Goal: Find specific page/section: Find specific page/section

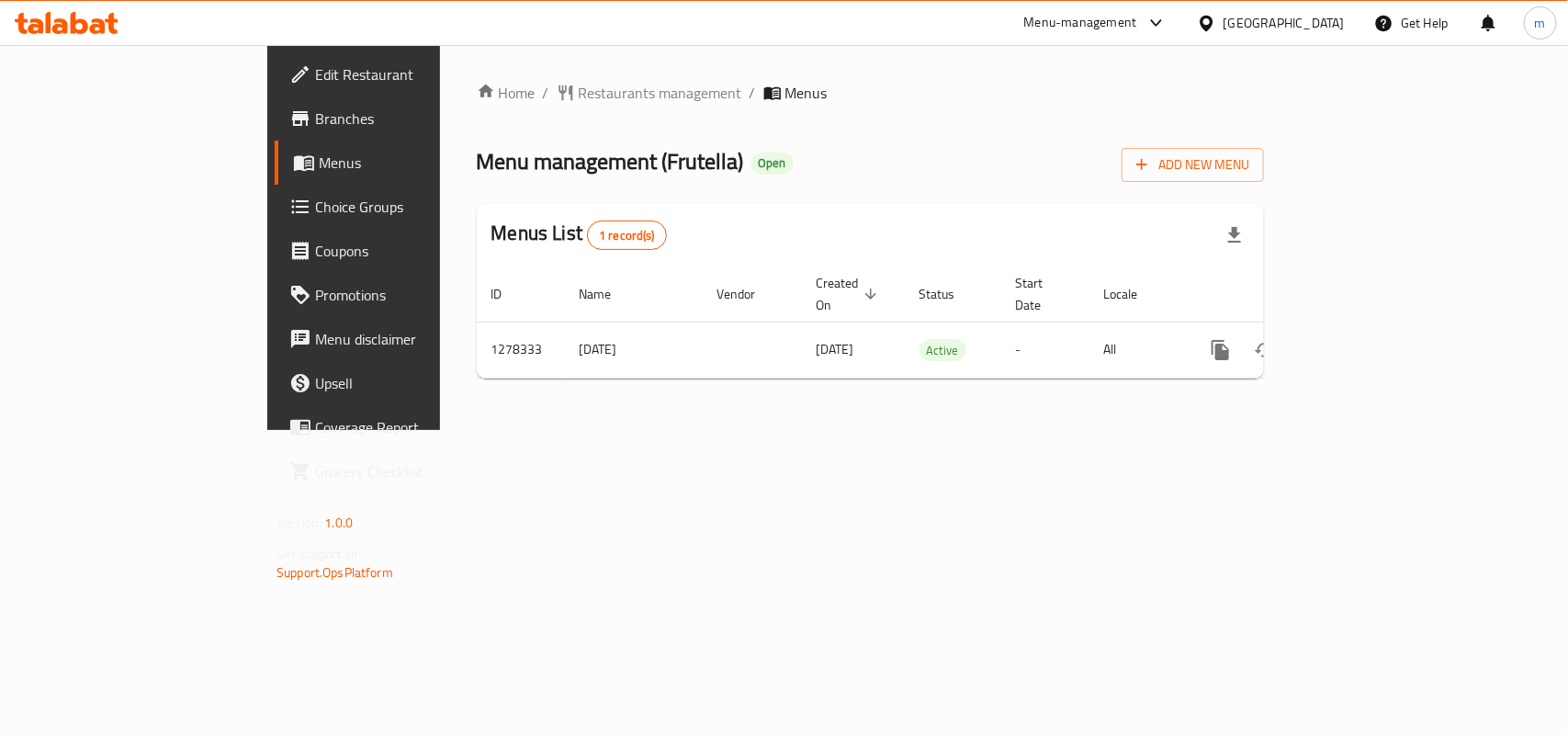
click at [579, 92] on span "Restaurants management" at bounding box center [661, 92] width 164 height 22
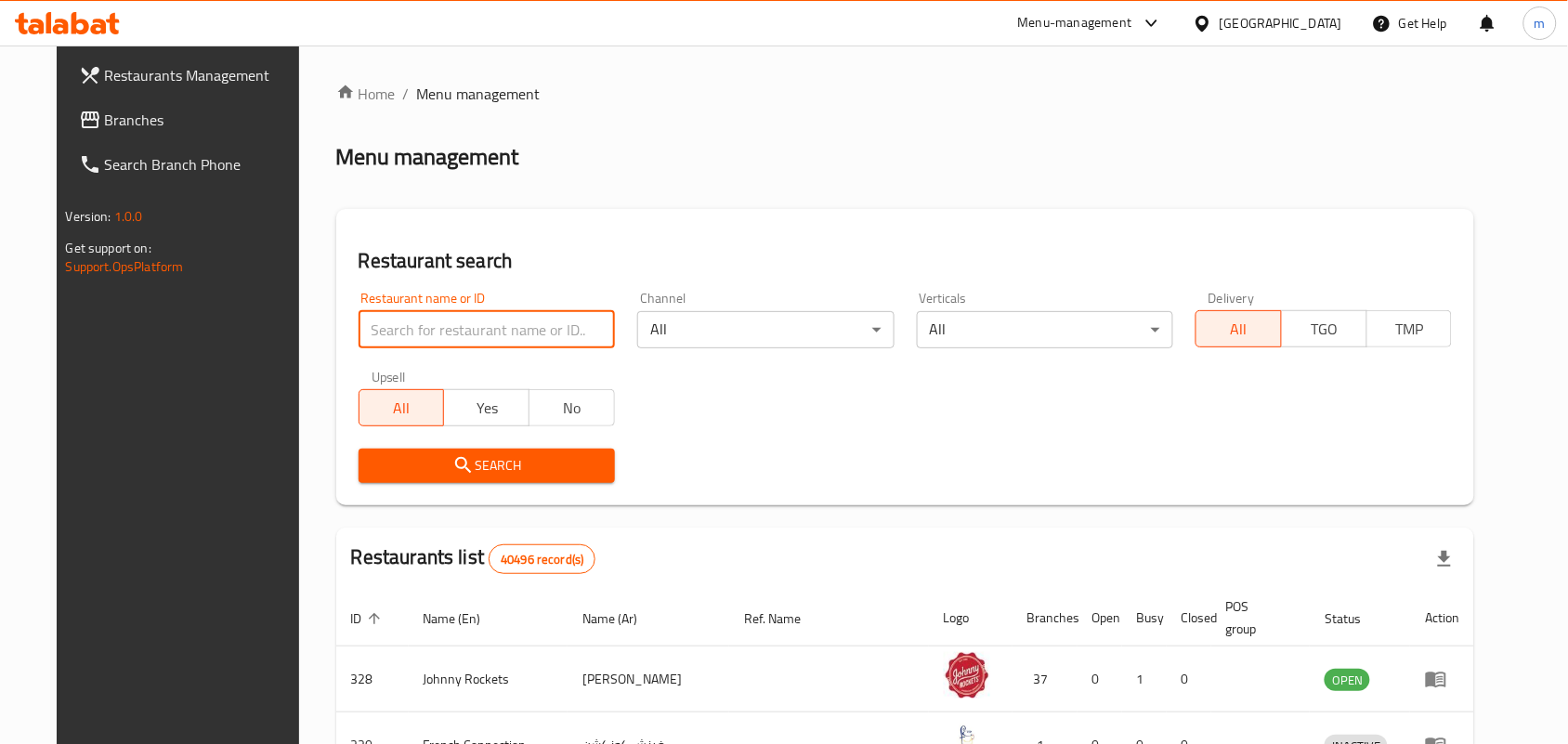
click at [485, 327] on input "search" at bounding box center [486, 330] width 256 height 37
paste input "692875"
type input "692875"
click button "Search" at bounding box center [486, 465] width 256 height 34
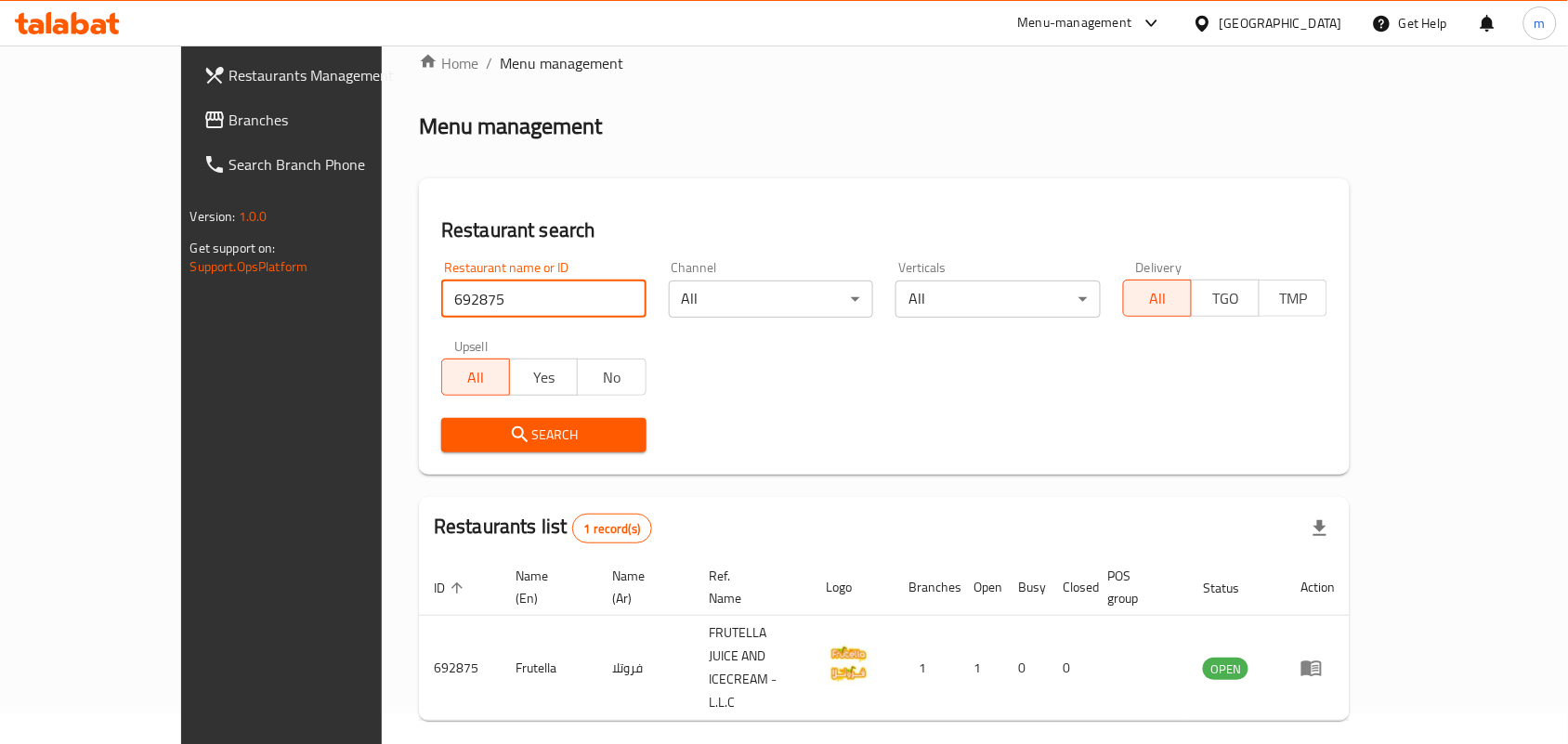
scroll to position [48, 0]
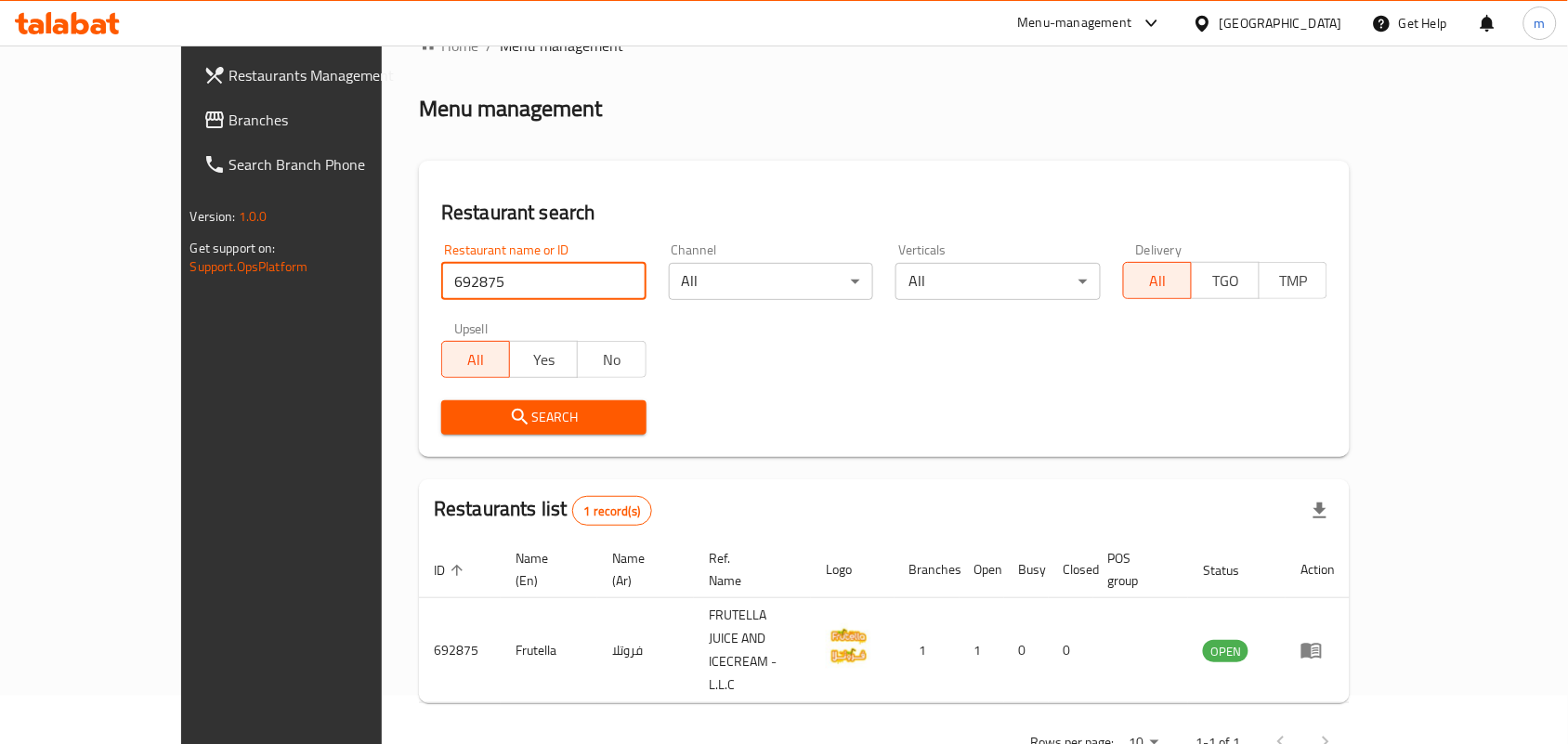
click at [229, 119] on span "Branches" at bounding box center [329, 119] width 199 height 23
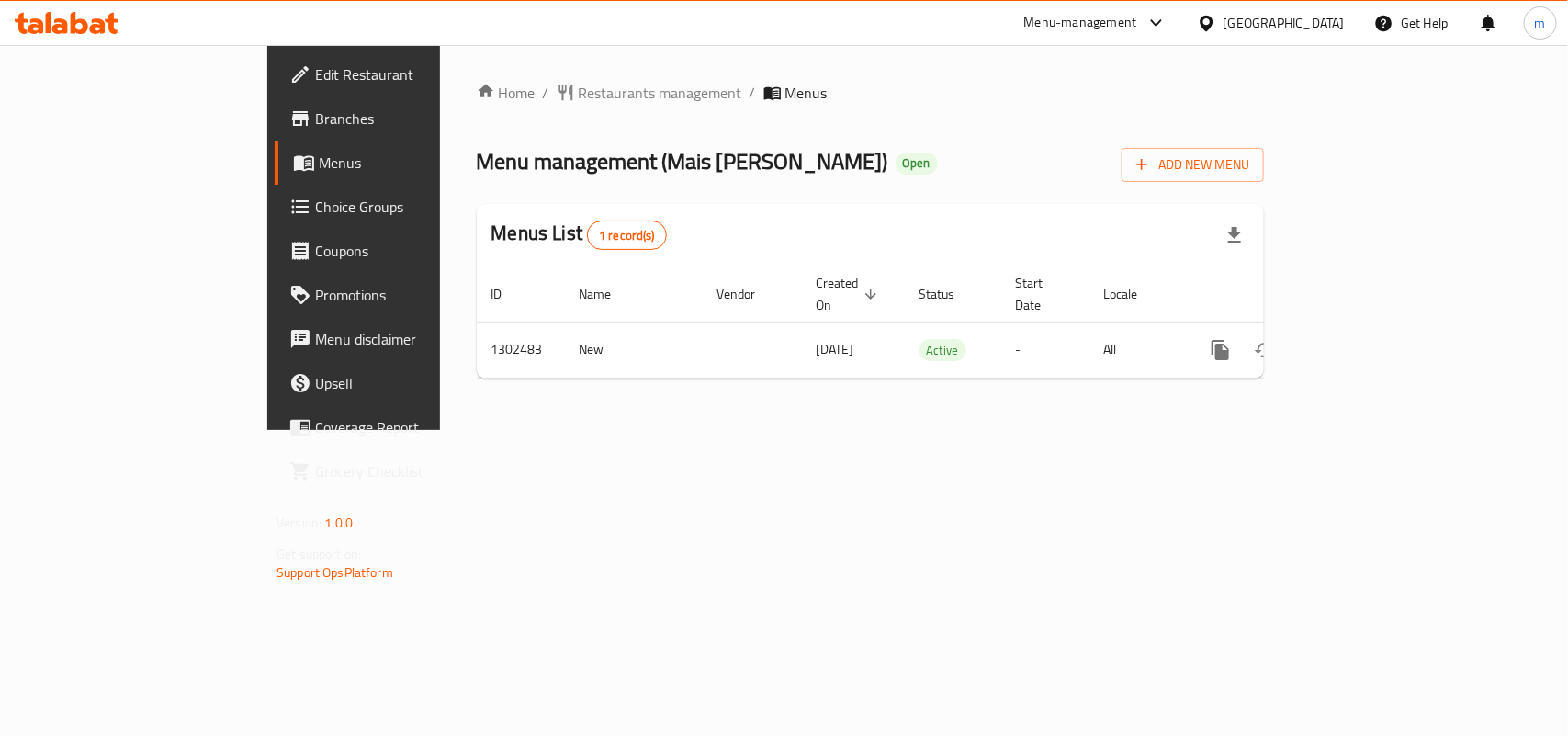
click at [579, 90] on span "Restaurants management" at bounding box center [661, 92] width 164 height 22
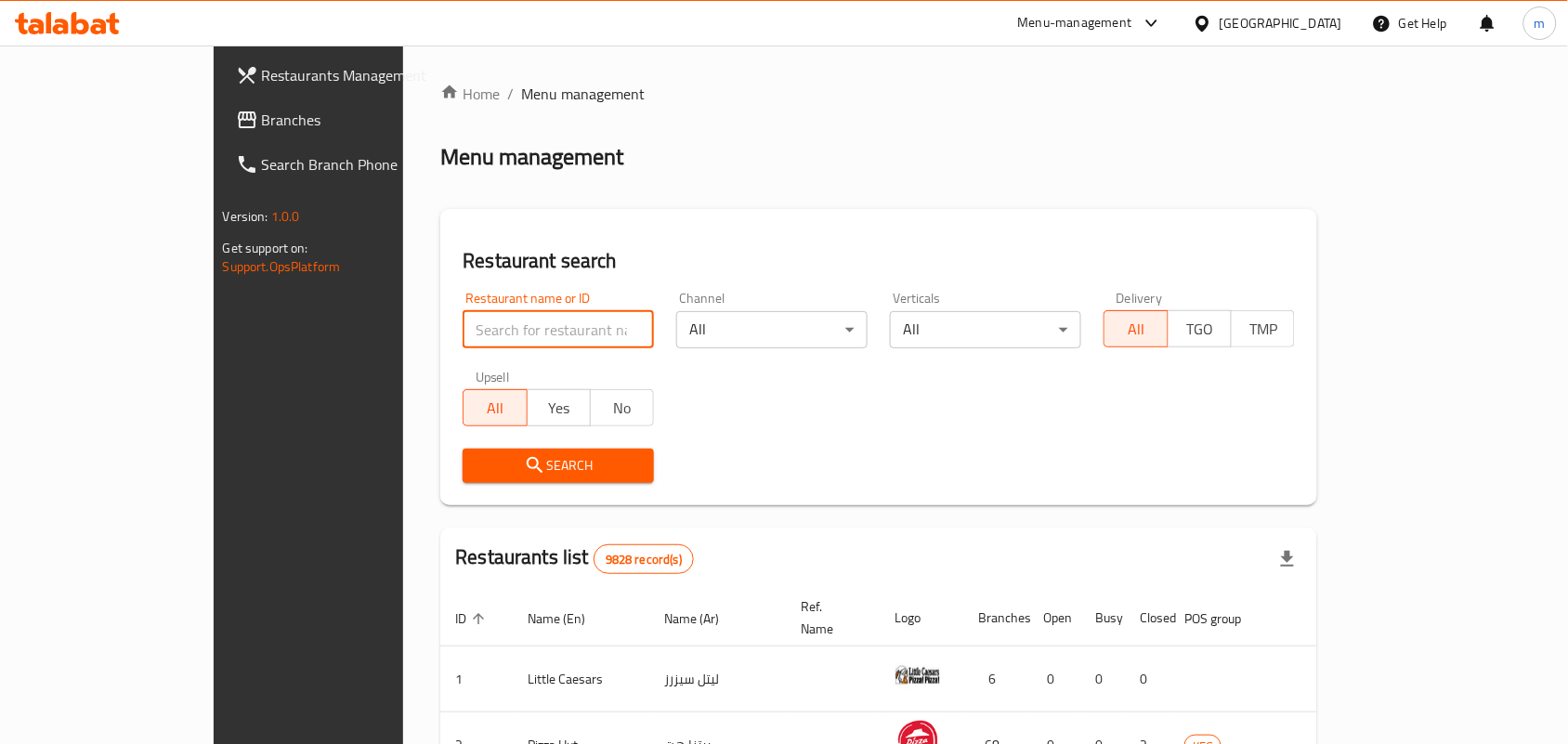
click at [486, 339] on input "search" at bounding box center [558, 330] width 191 height 37
paste input "702412"
type input "702412"
click button "Search" at bounding box center [558, 465] width 191 height 34
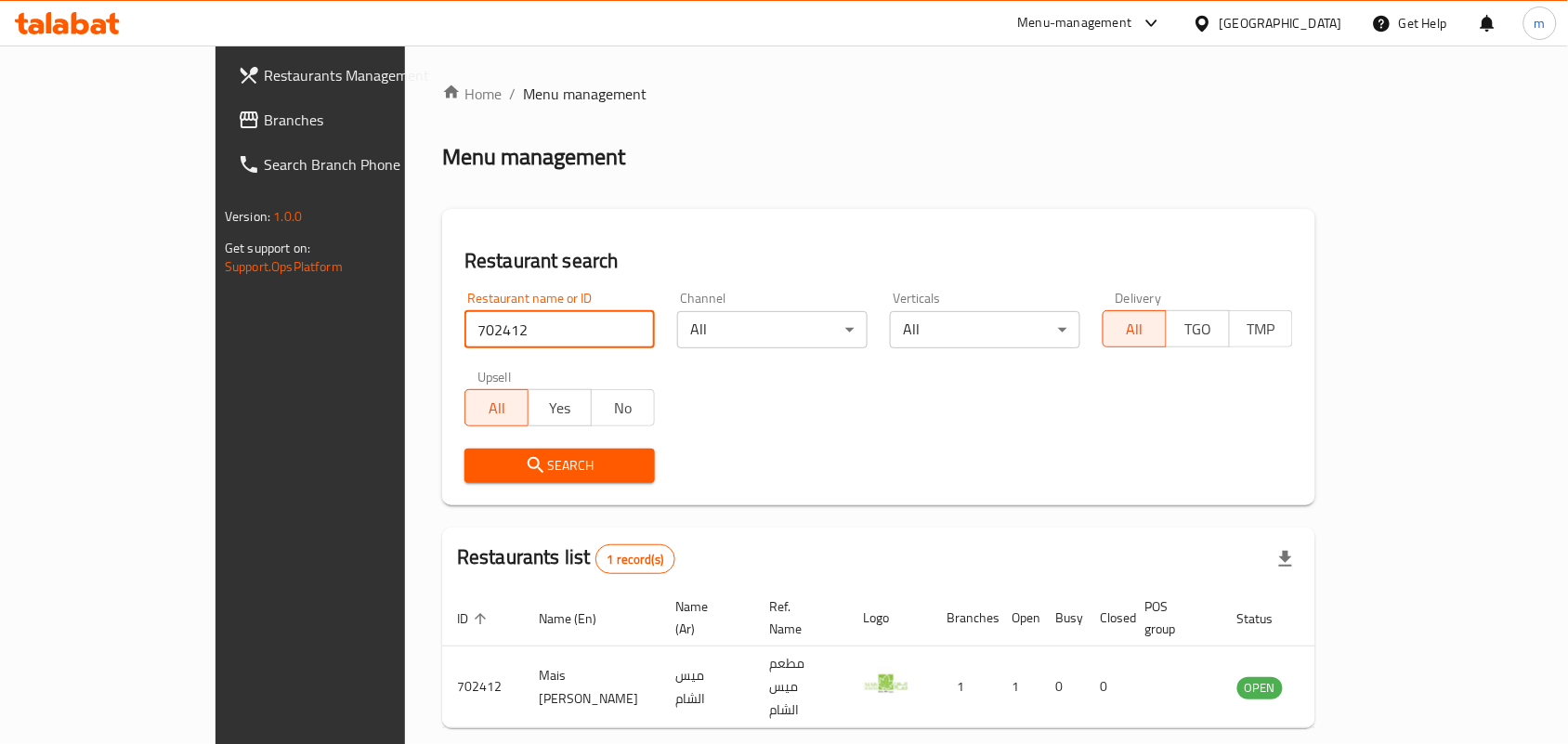
scroll to position [48, 0]
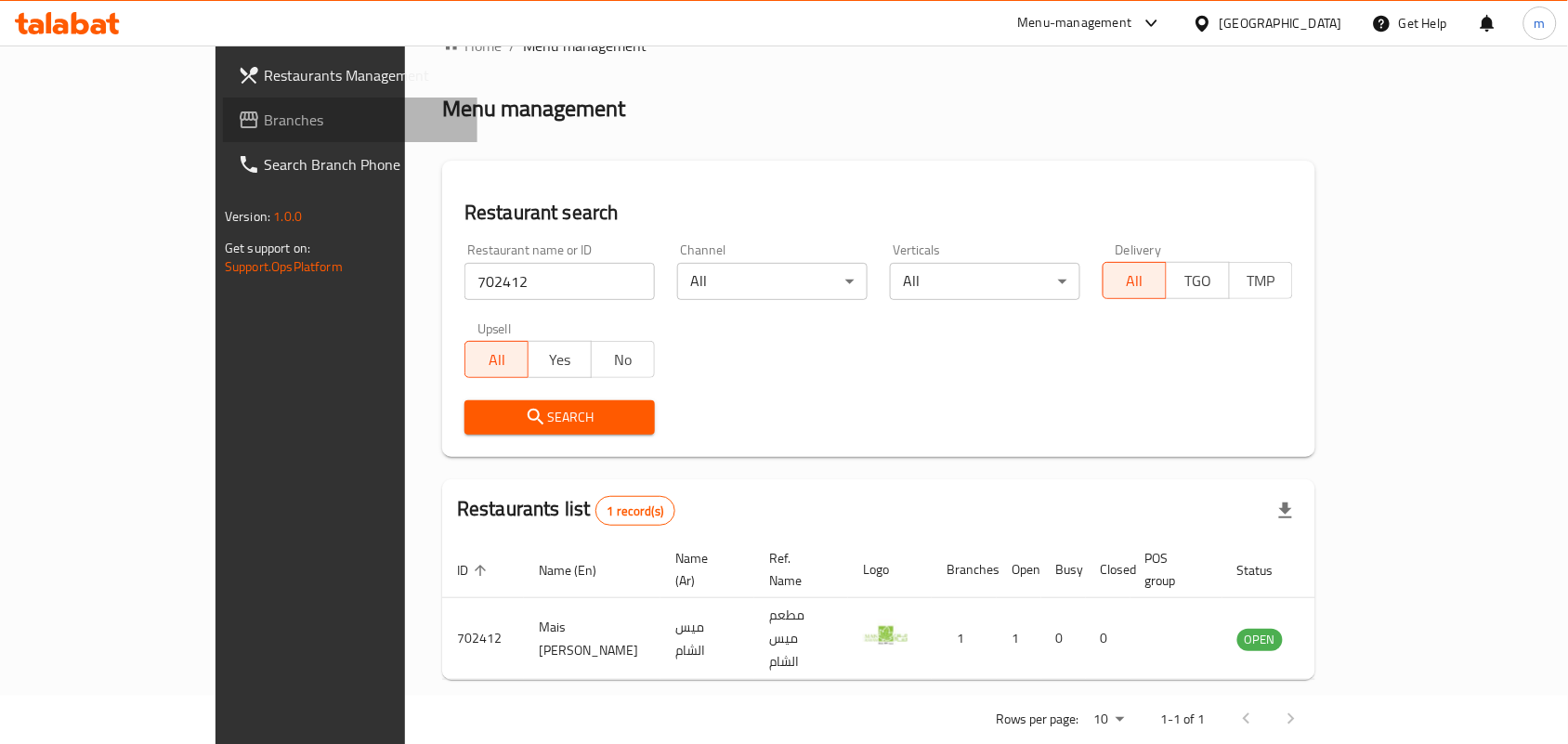
click at [264, 113] on span "Branches" at bounding box center [363, 119] width 199 height 23
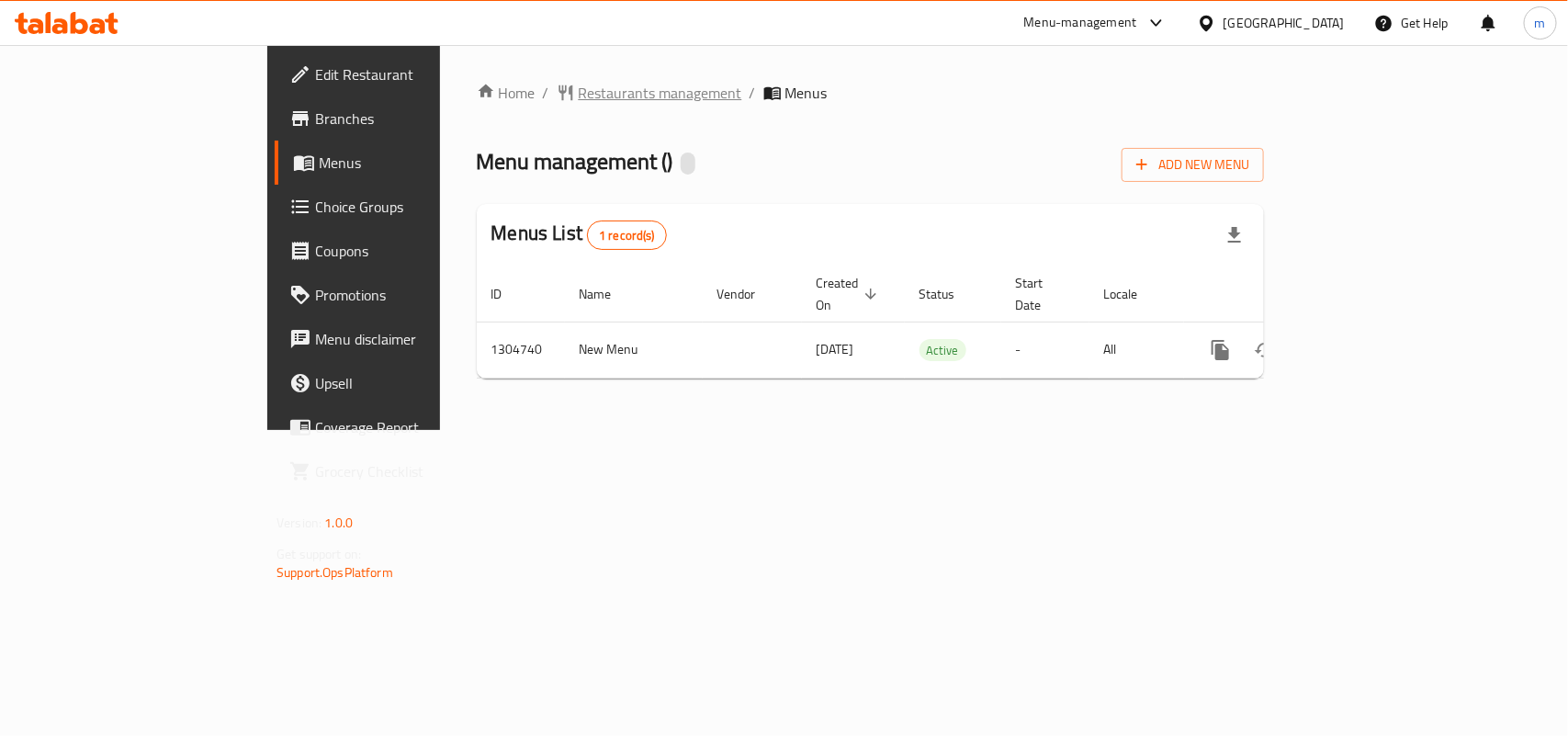
click at [579, 92] on span "Restaurants management" at bounding box center [661, 92] width 164 height 22
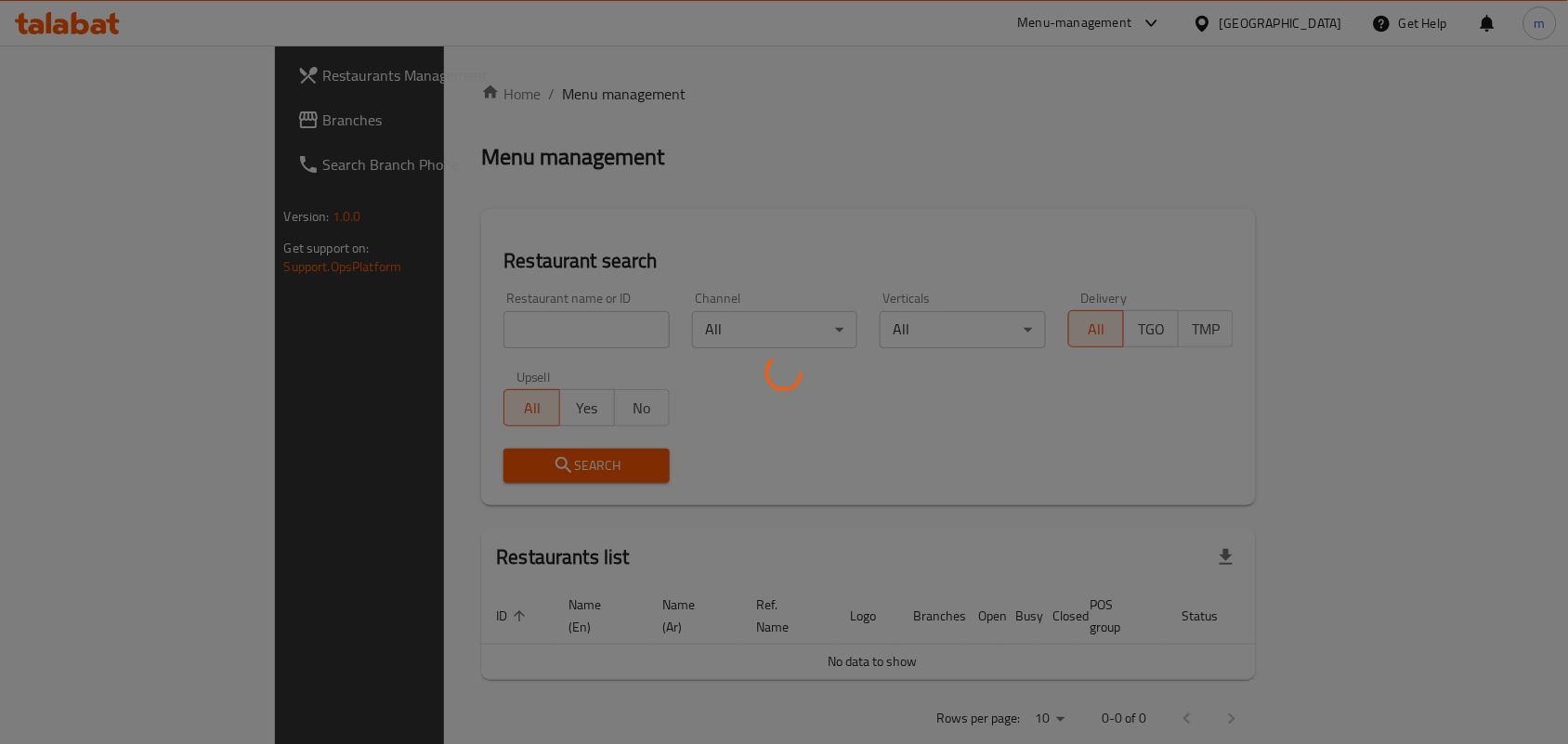
click at [470, 322] on div at bounding box center [784, 372] width 1568 height 744
click at [468, 322] on div at bounding box center [784, 372] width 1568 height 744
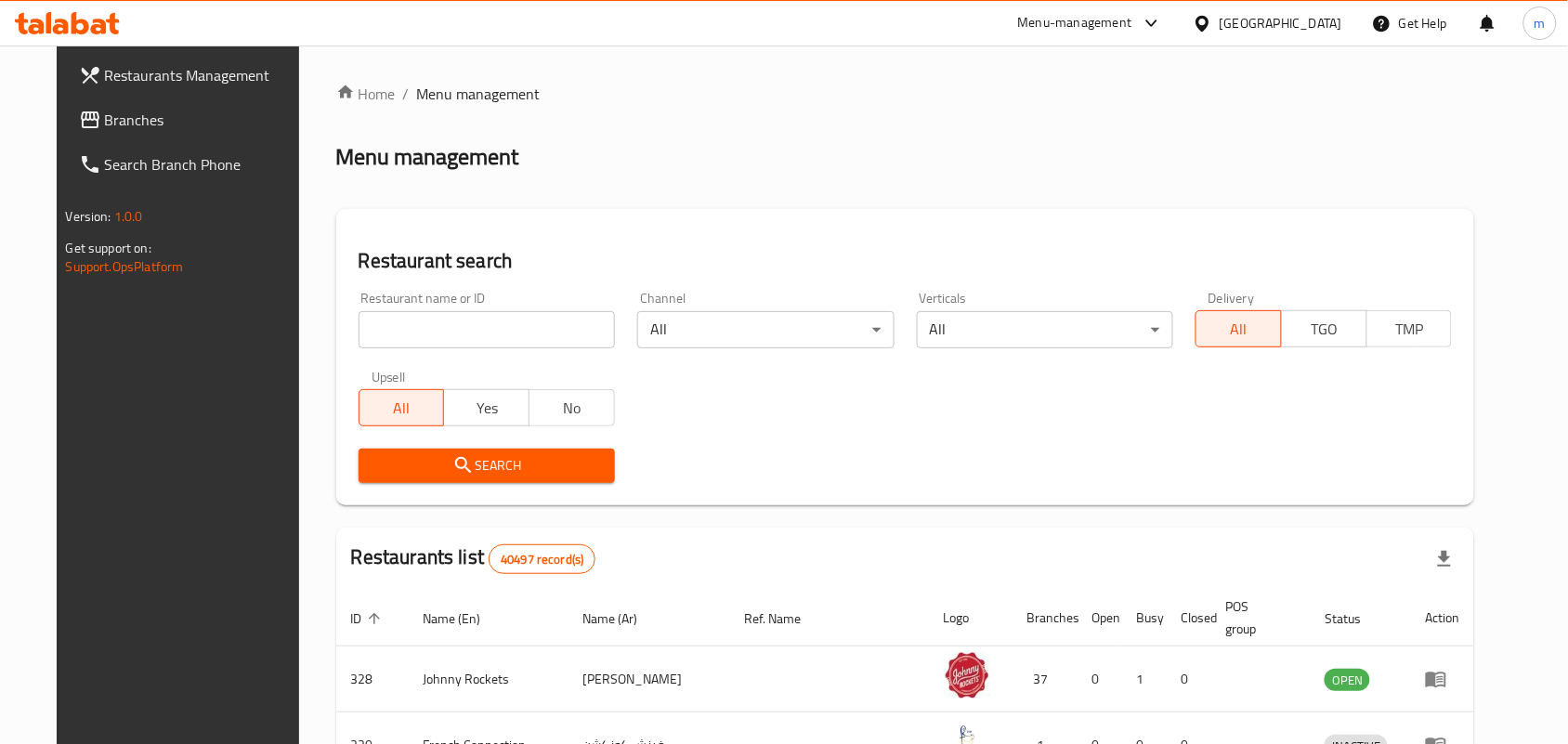
click at [468, 322] on input "search" at bounding box center [486, 330] width 256 height 37
paste input "703393"
type input "703393"
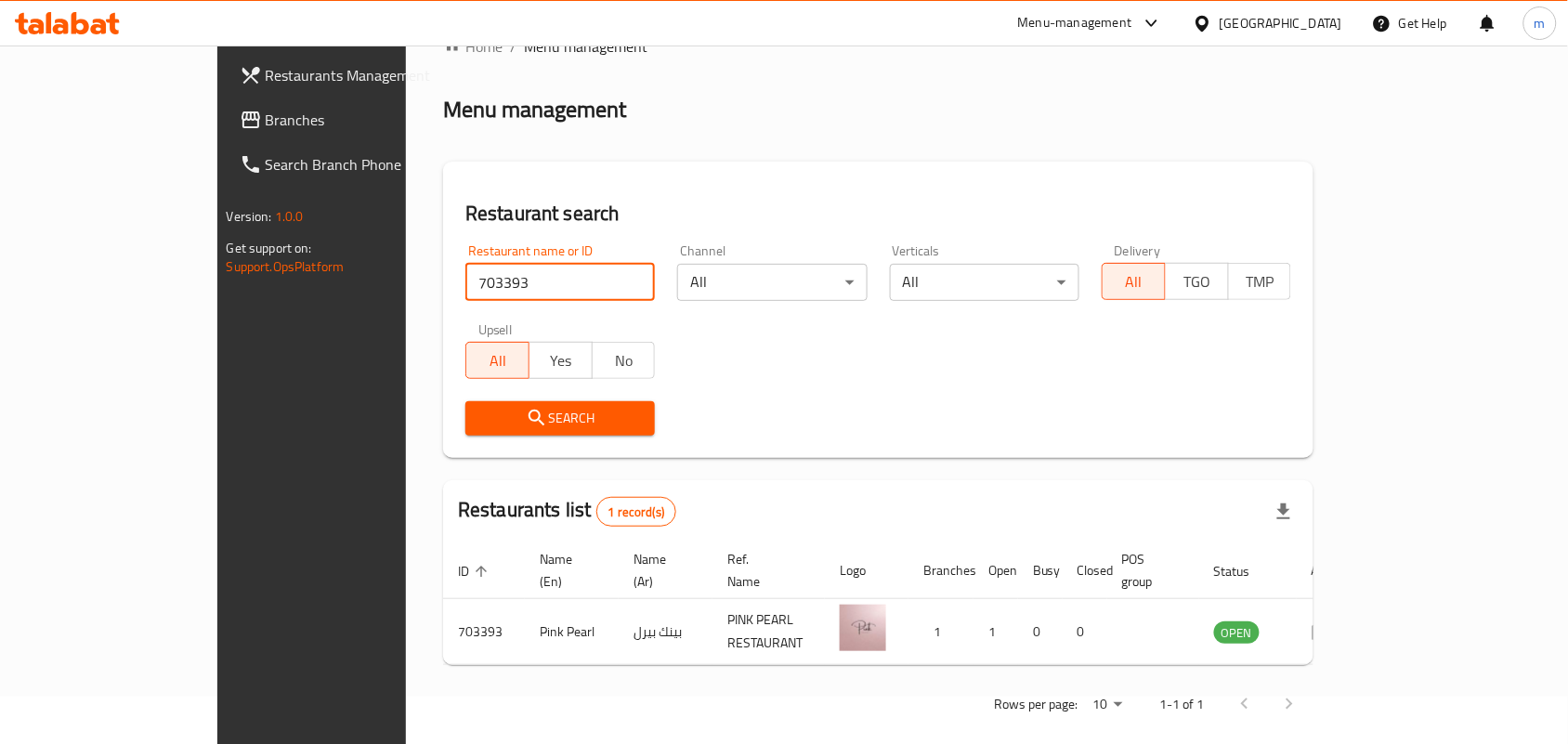
scroll to position [48, 0]
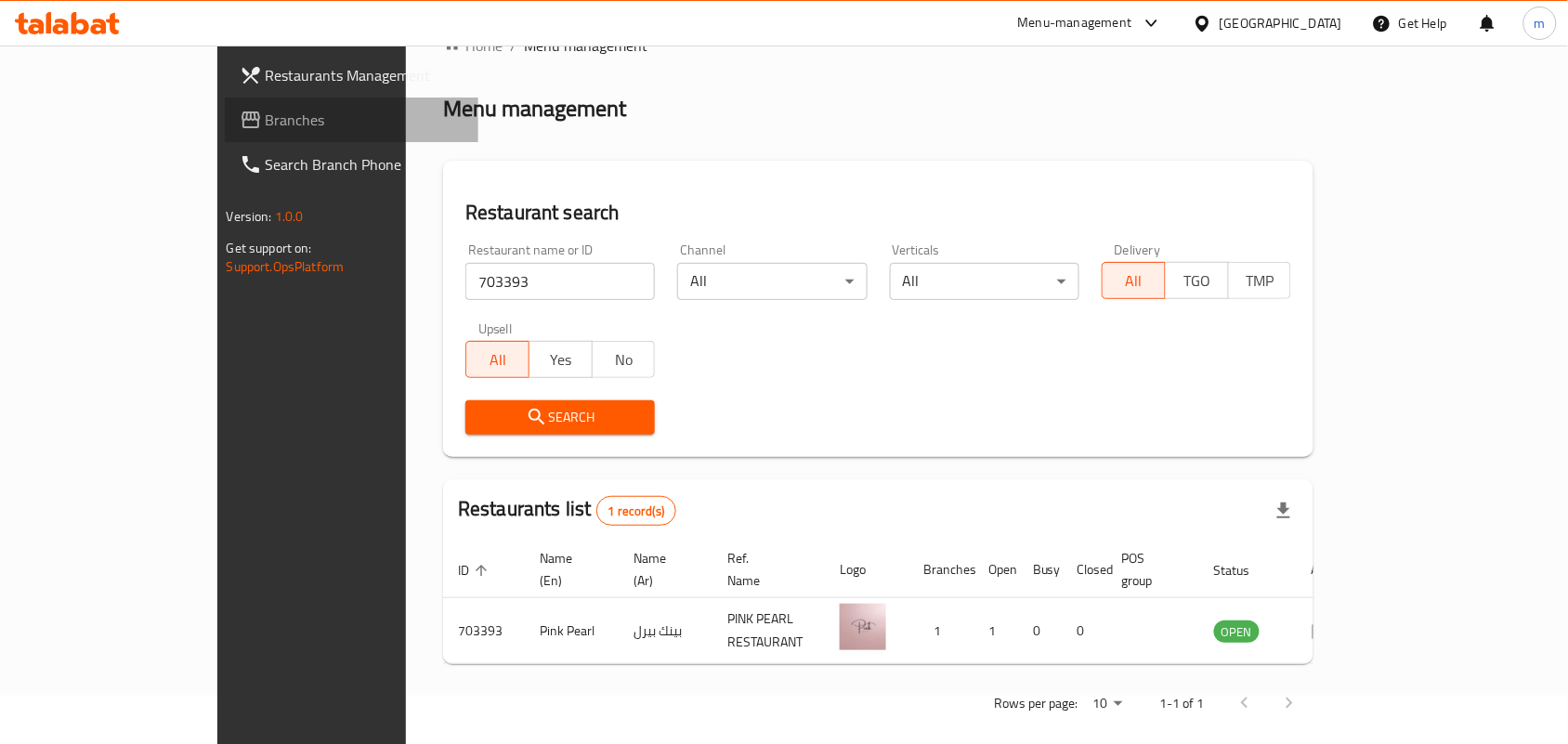
click at [266, 118] on span "Branches" at bounding box center [365, 119] width 199 height 23
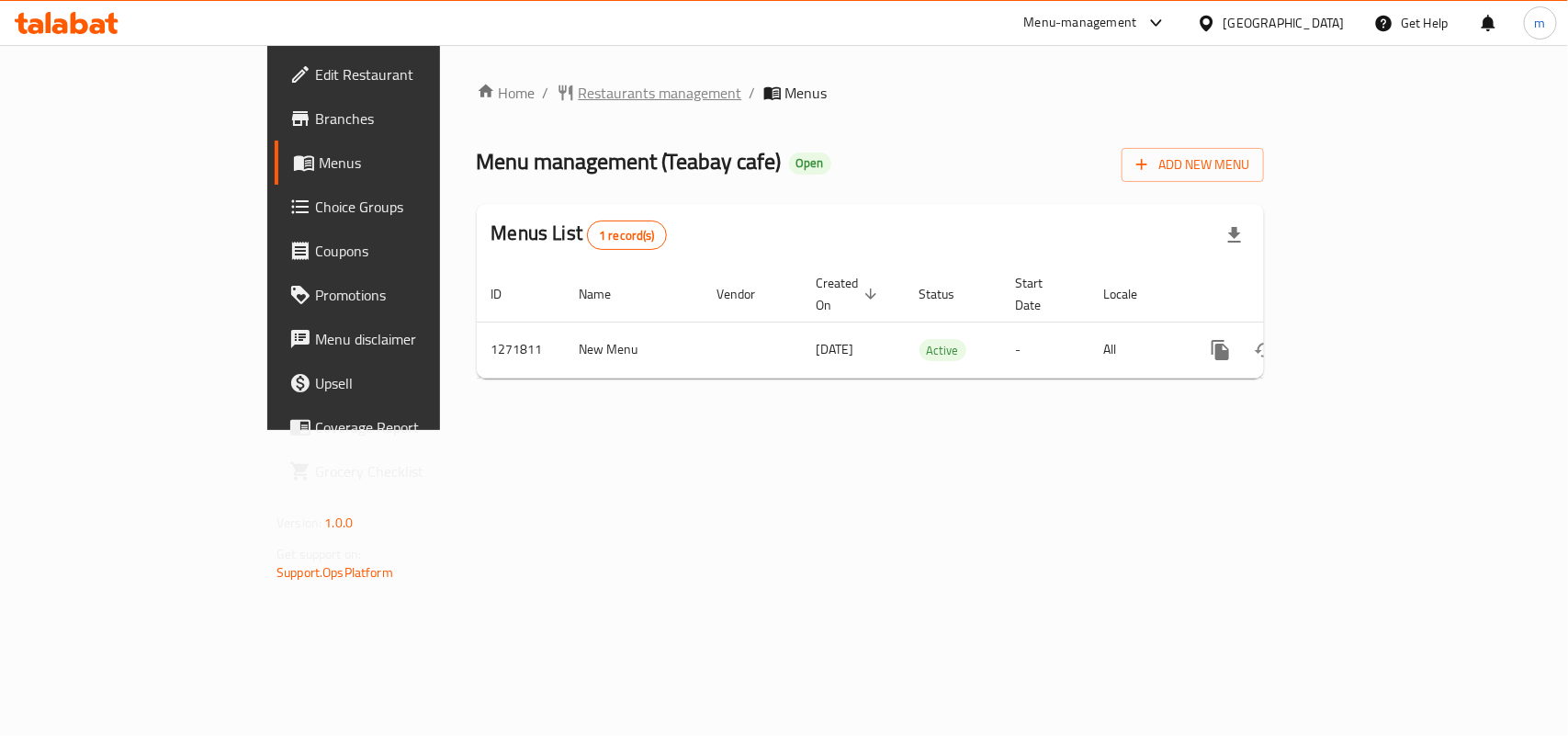
click at [579, 92] on span "Restaurants management" at bounding box center [661, 92] width 164 height 22
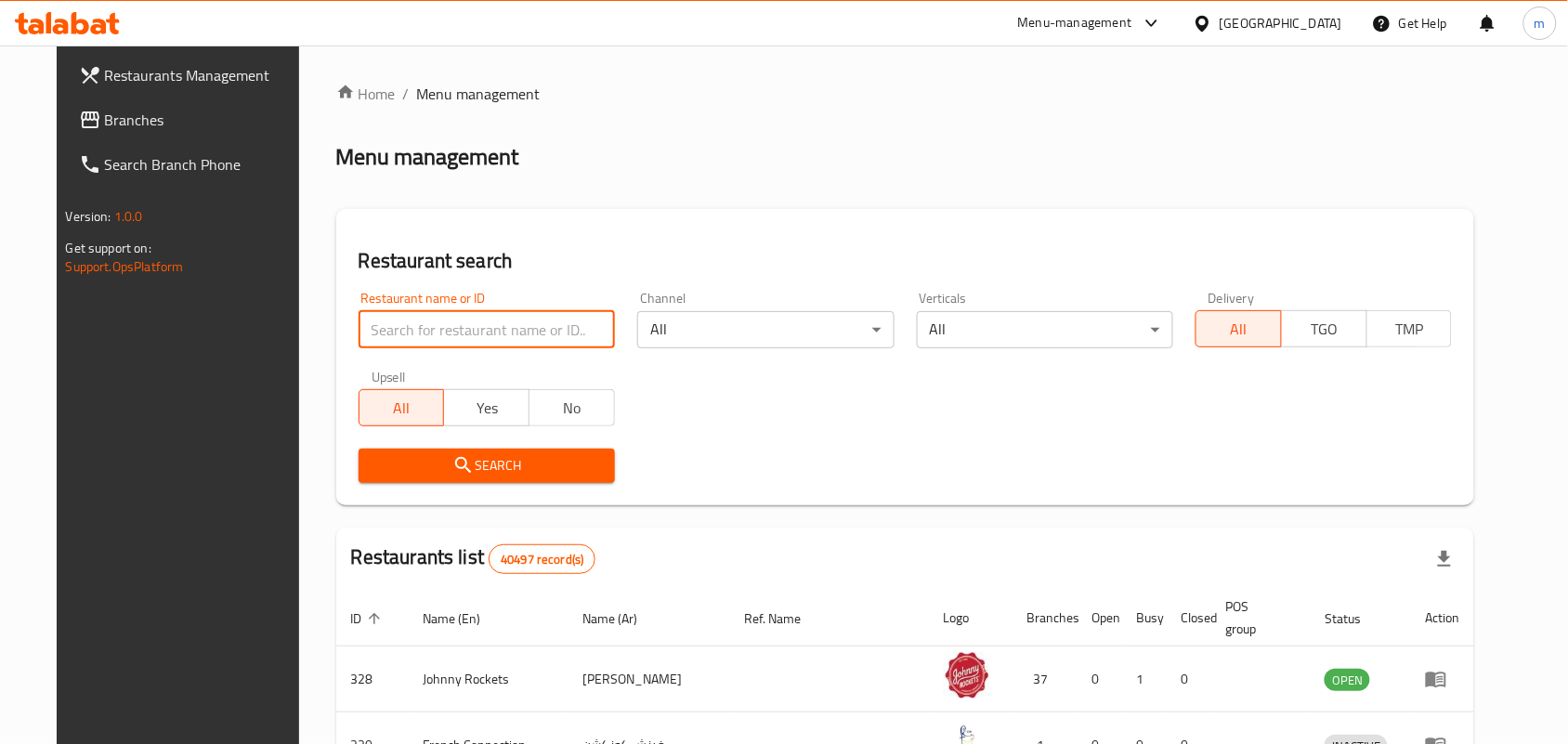
click at [452, 336] on input "search" at bounding box center [486, 330] width 256 height 37
paste input "689863"
type input "689863"
click button "Search" at bounding box center [486, 465] width 256 height 34
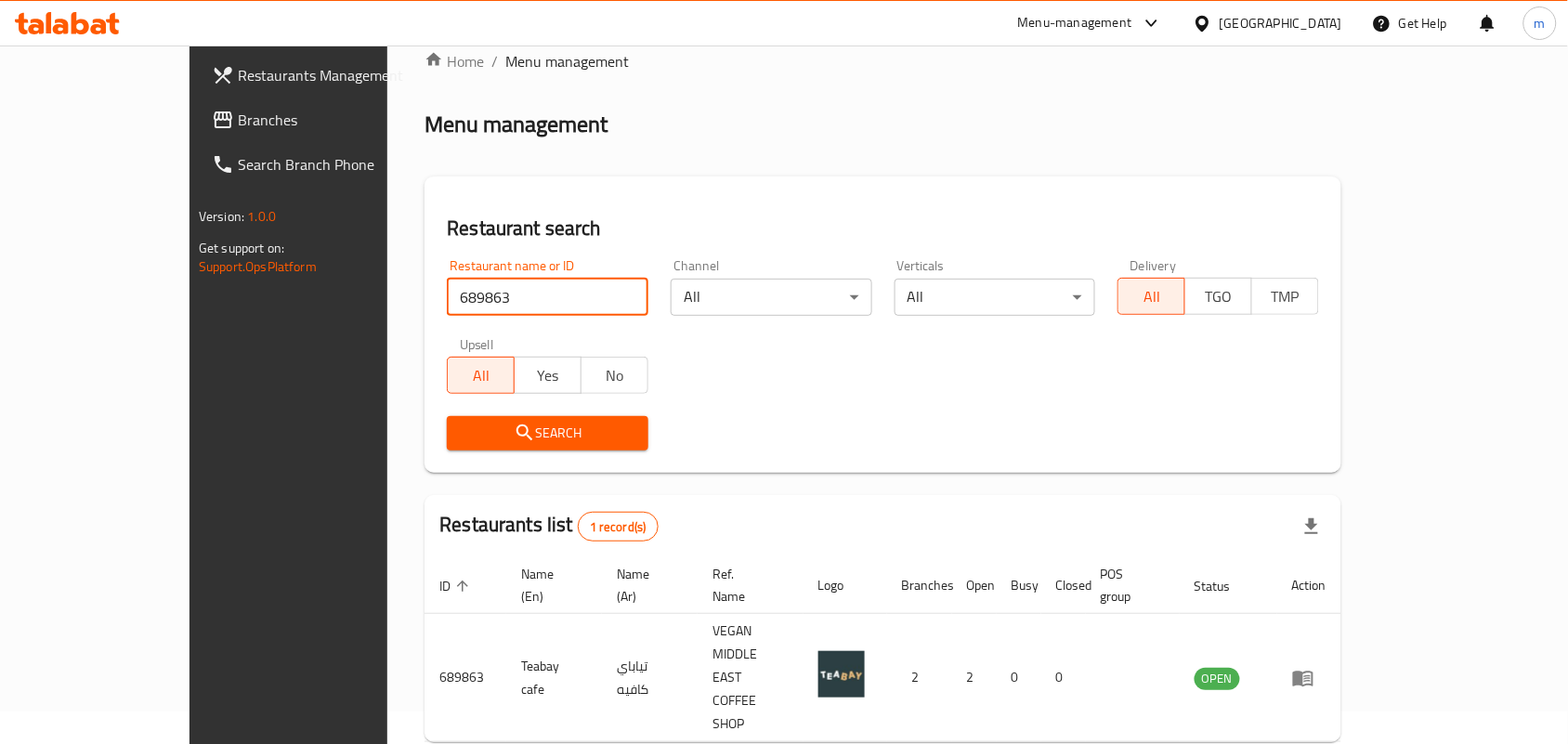
scroll to position [48, 0]
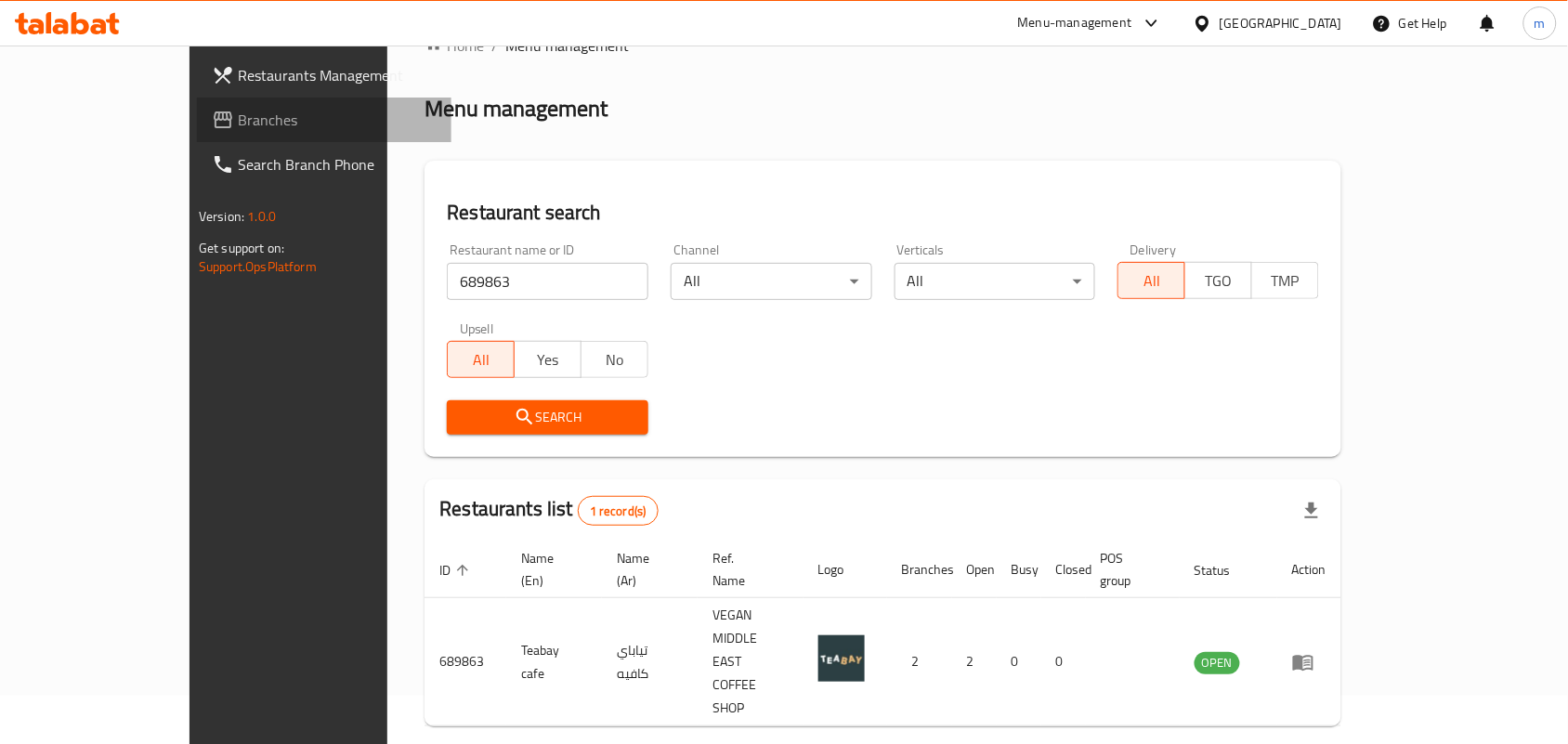
click at [238, 121] on span "Branches" at bounding box center [338, 119] width 199 height 23
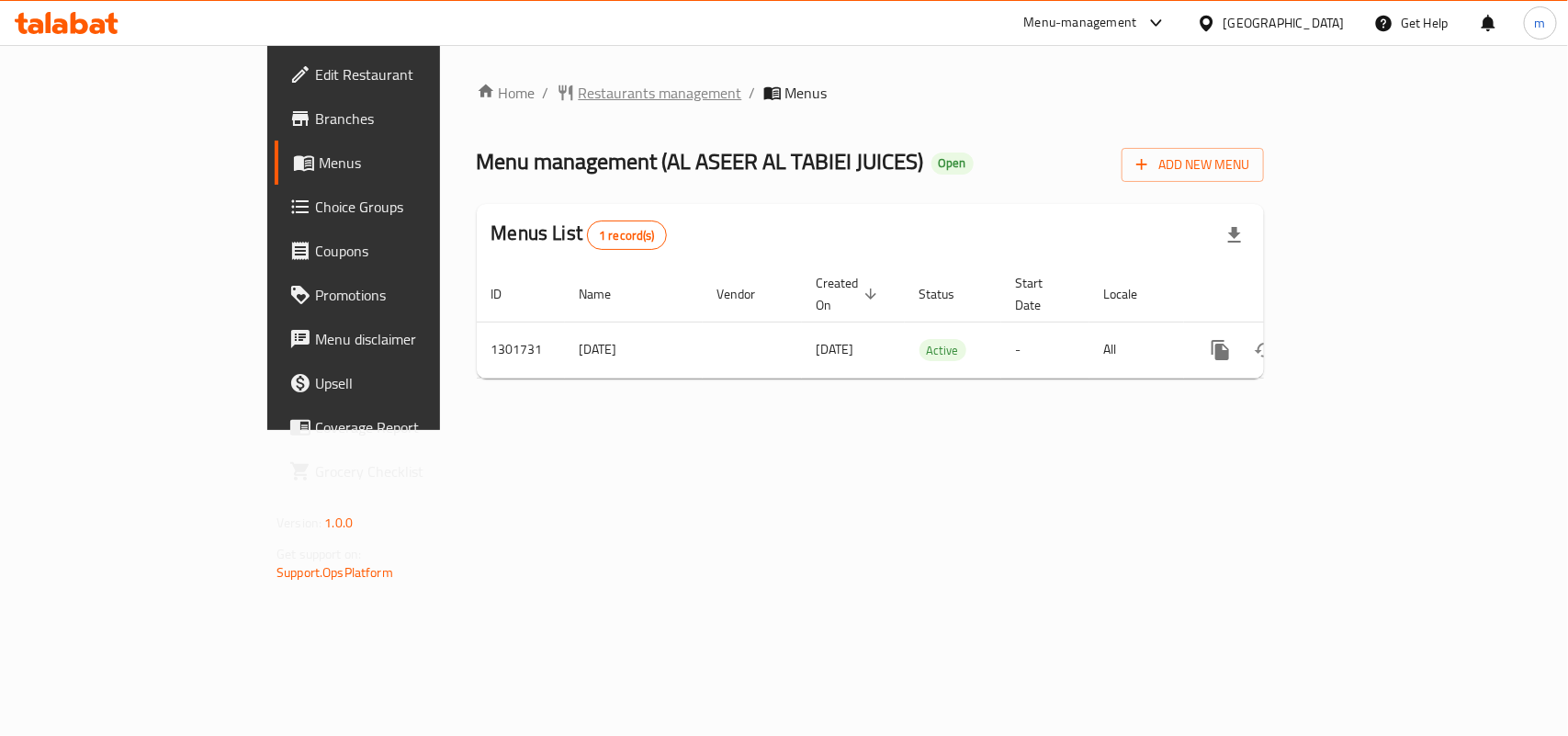
click at [579, 92] on span "Restaurants management" at bounding box center [661, 92] width 164 height 22
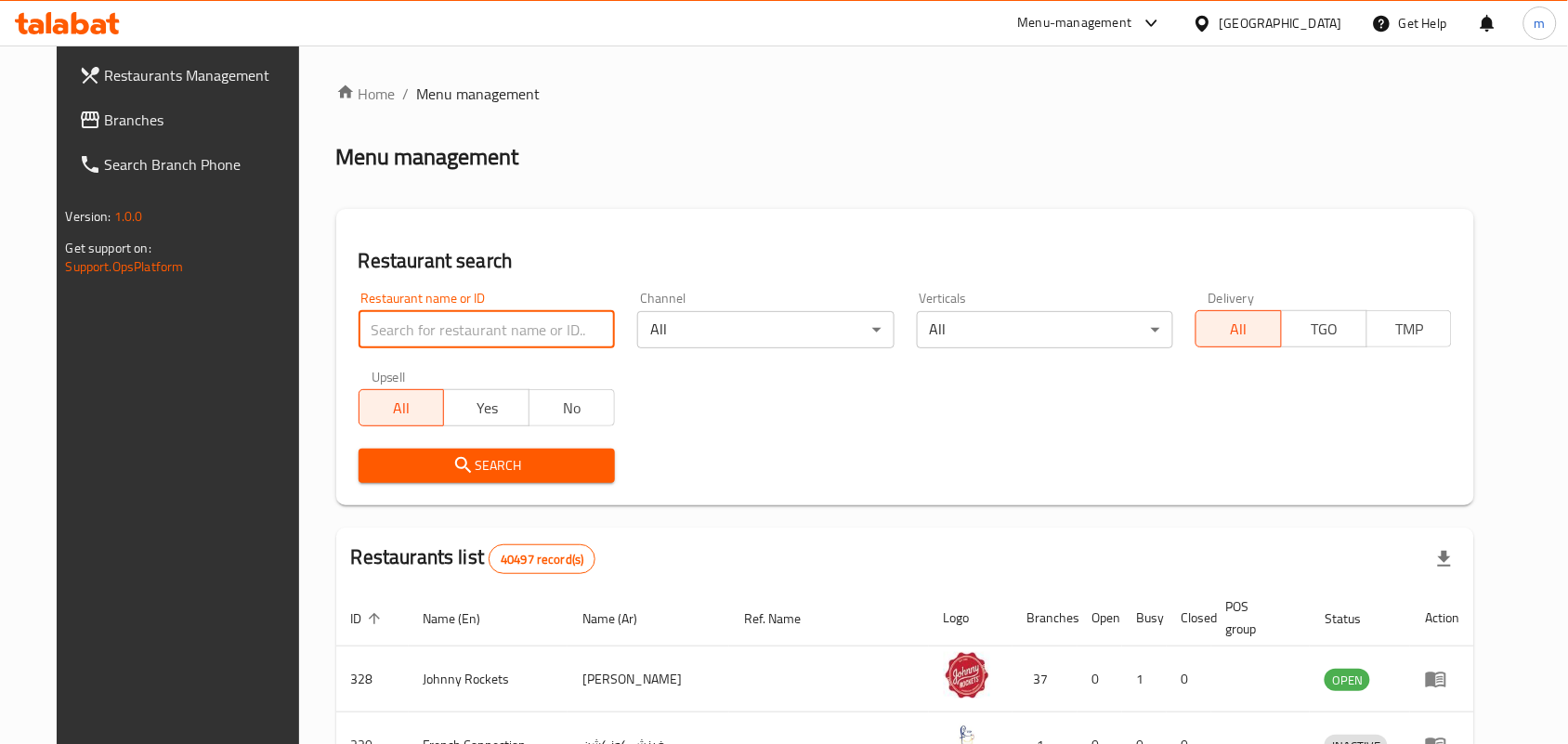
click at [456, 321] on input "search" at bounding box center [486, 330] width 256 height 37
paste input "702135"
type input "702135"
click button "Search" at bounding box center [486, 465] width 256 height 34
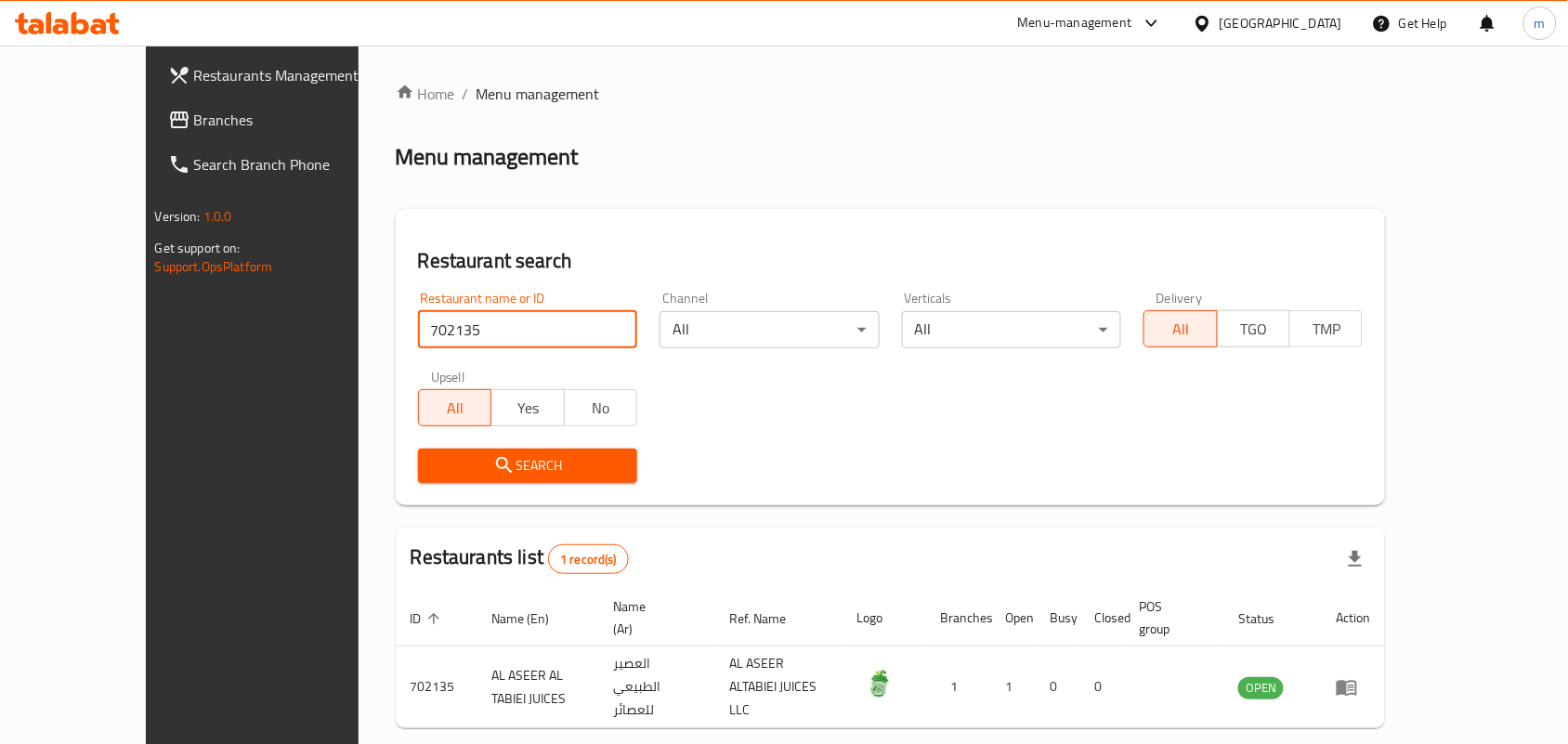
click at [168, 118] on icon at bounding box center [179, 119] width 23 height 23
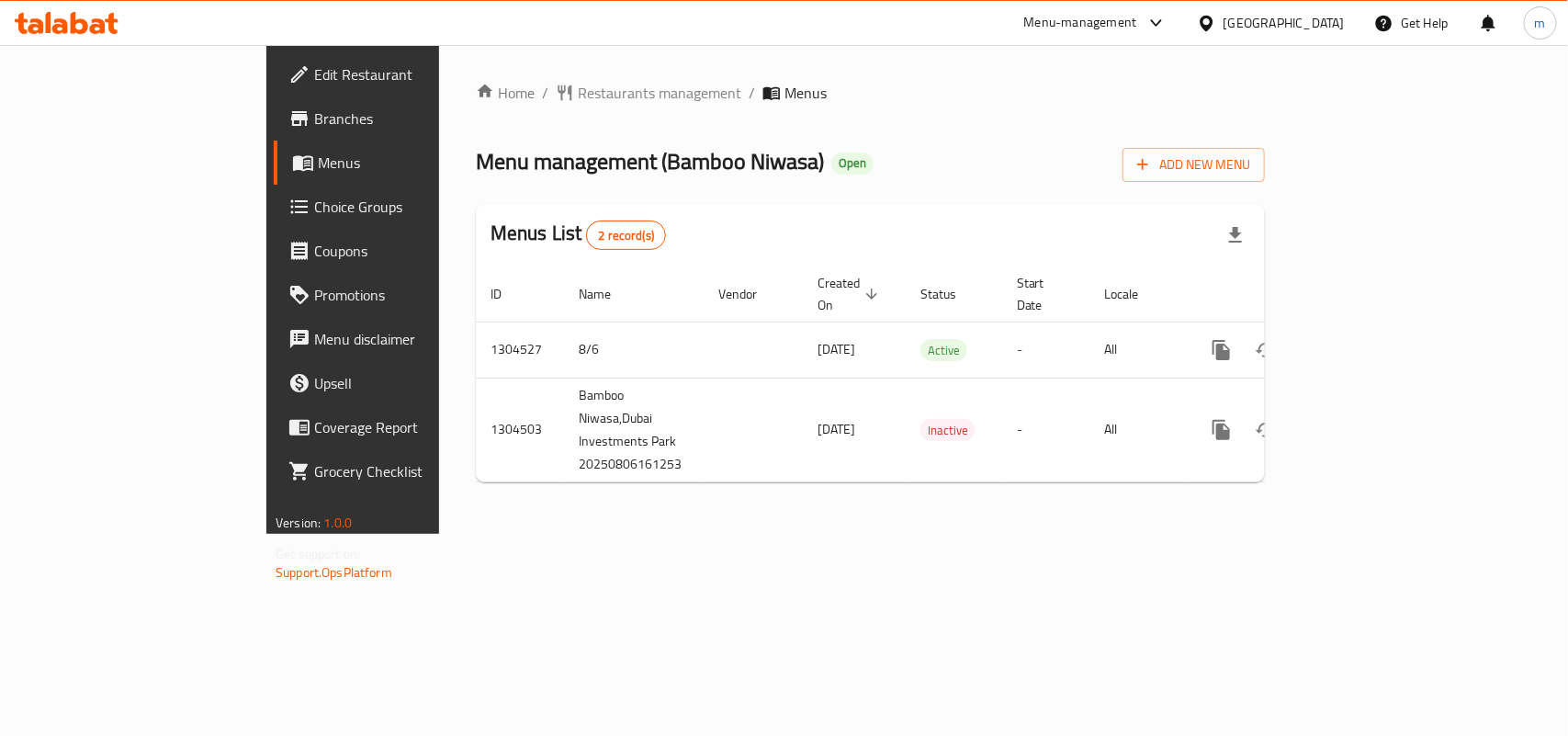
click at [578, 94] on span "Restaurants management" at bounding box center [660, 92] width 164 height 22
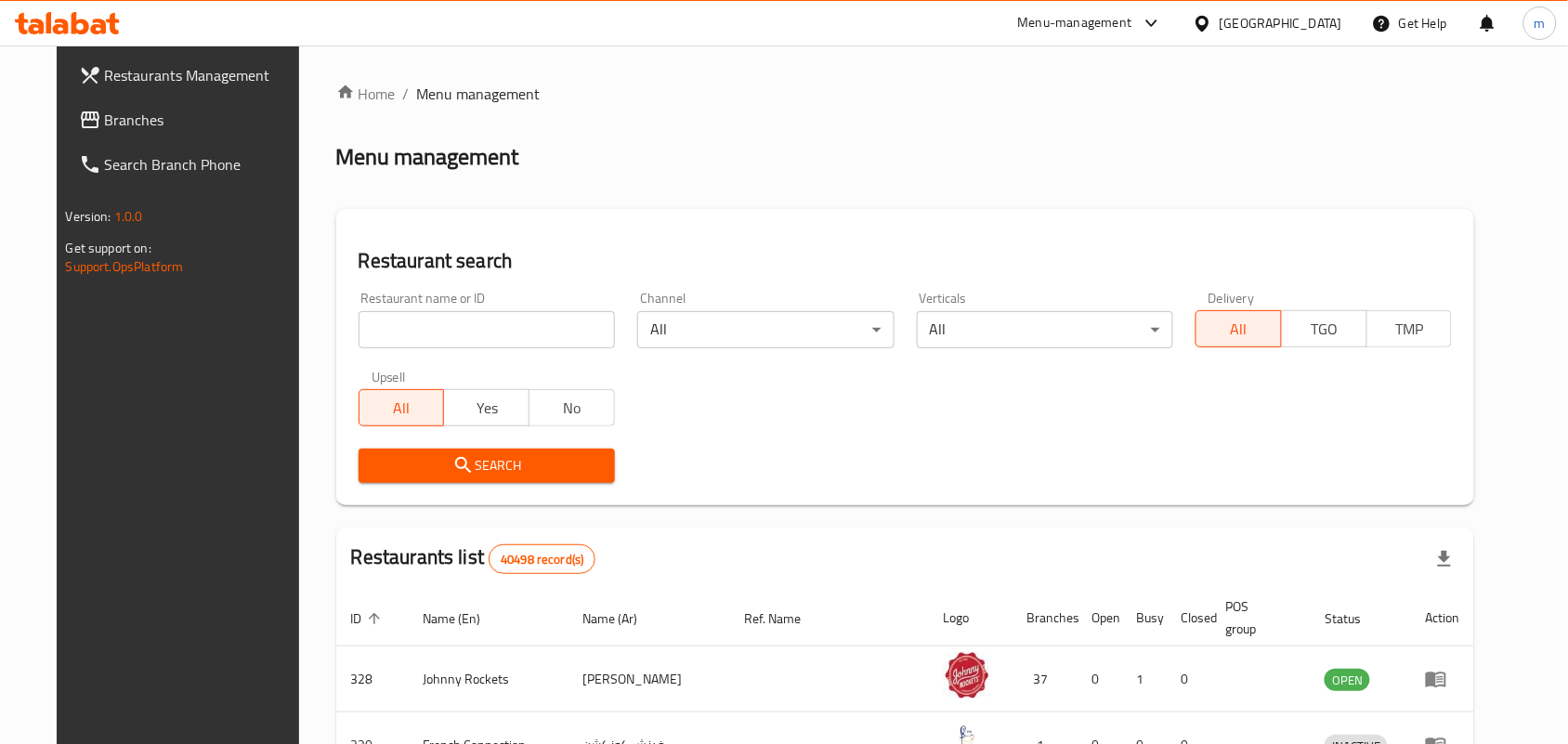
click at [474, 323] on input "search" at bounding box center [486, 330] width 256 height 37
paste input "703282"
type input "703282"
click button "Search" at bounding box center [486, 465] width 256 height 34
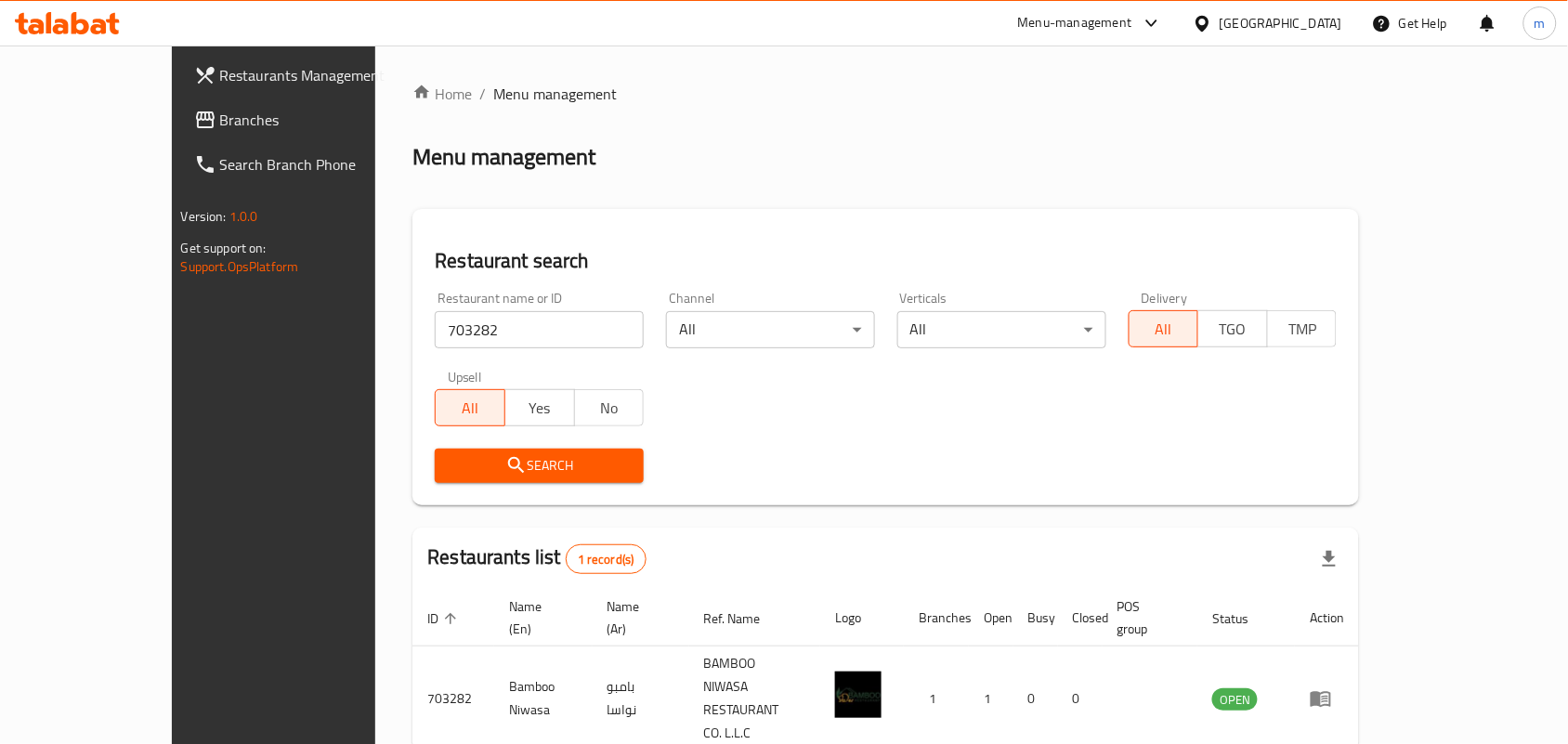
click at [220, 116] on span "Branches" at bounding box center [320, 119] width 199 height 23
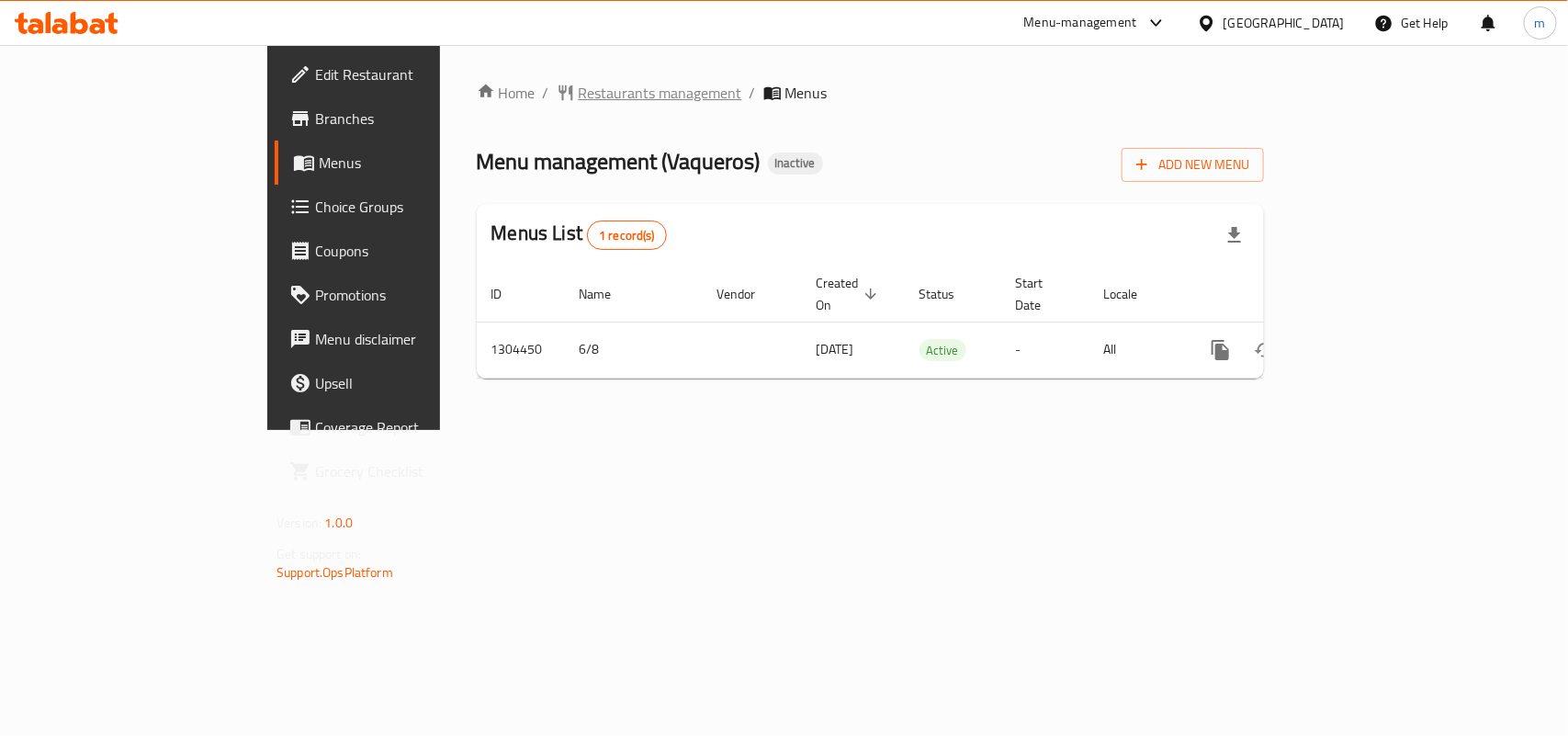
click at [579, 86] on span "Restaurants management" at bounding box center [661, 92] width 164 height 22
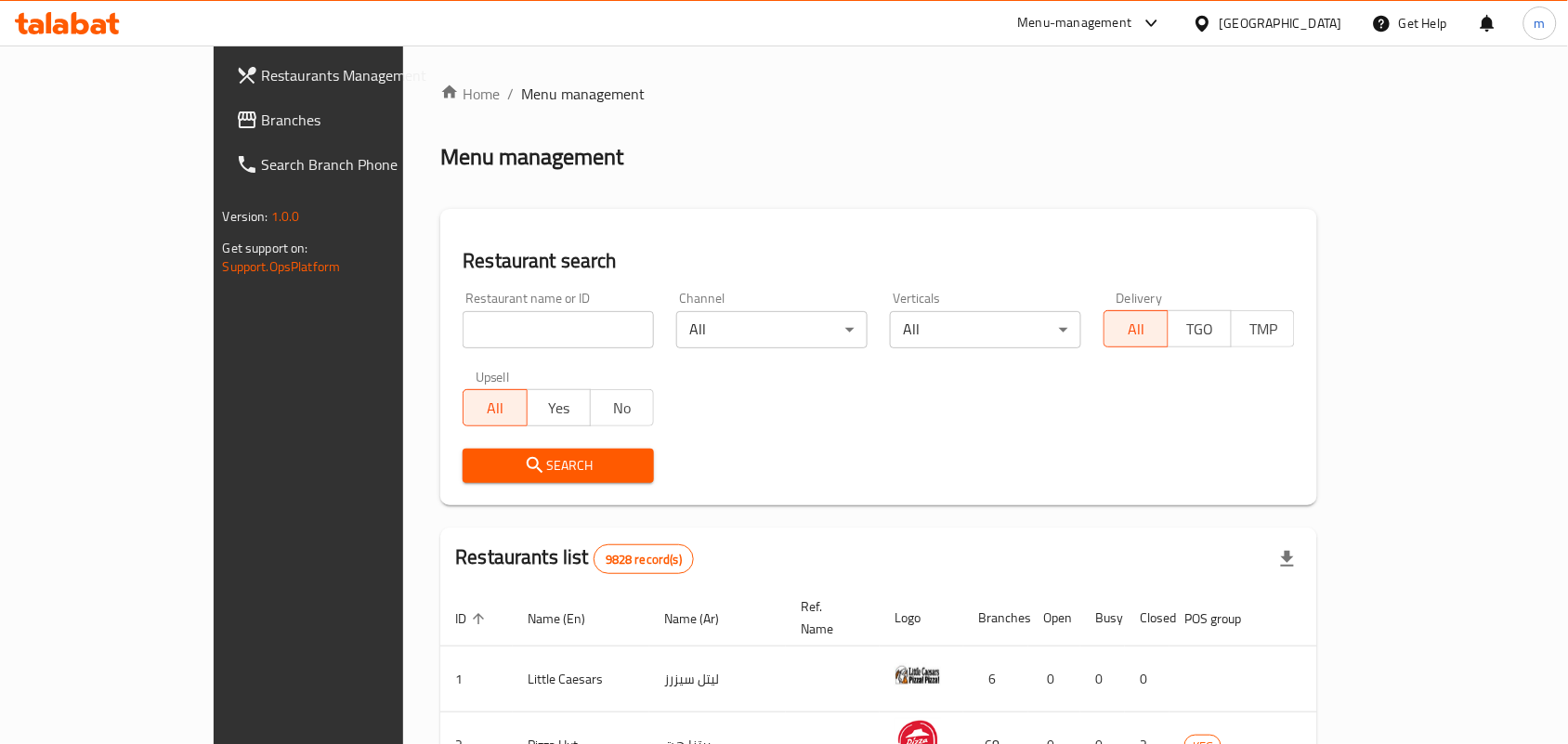
click at [466, 332] on input "search" at bounding box center [558, 330] width 191 height 37
paste input "703245"
type input "703245"
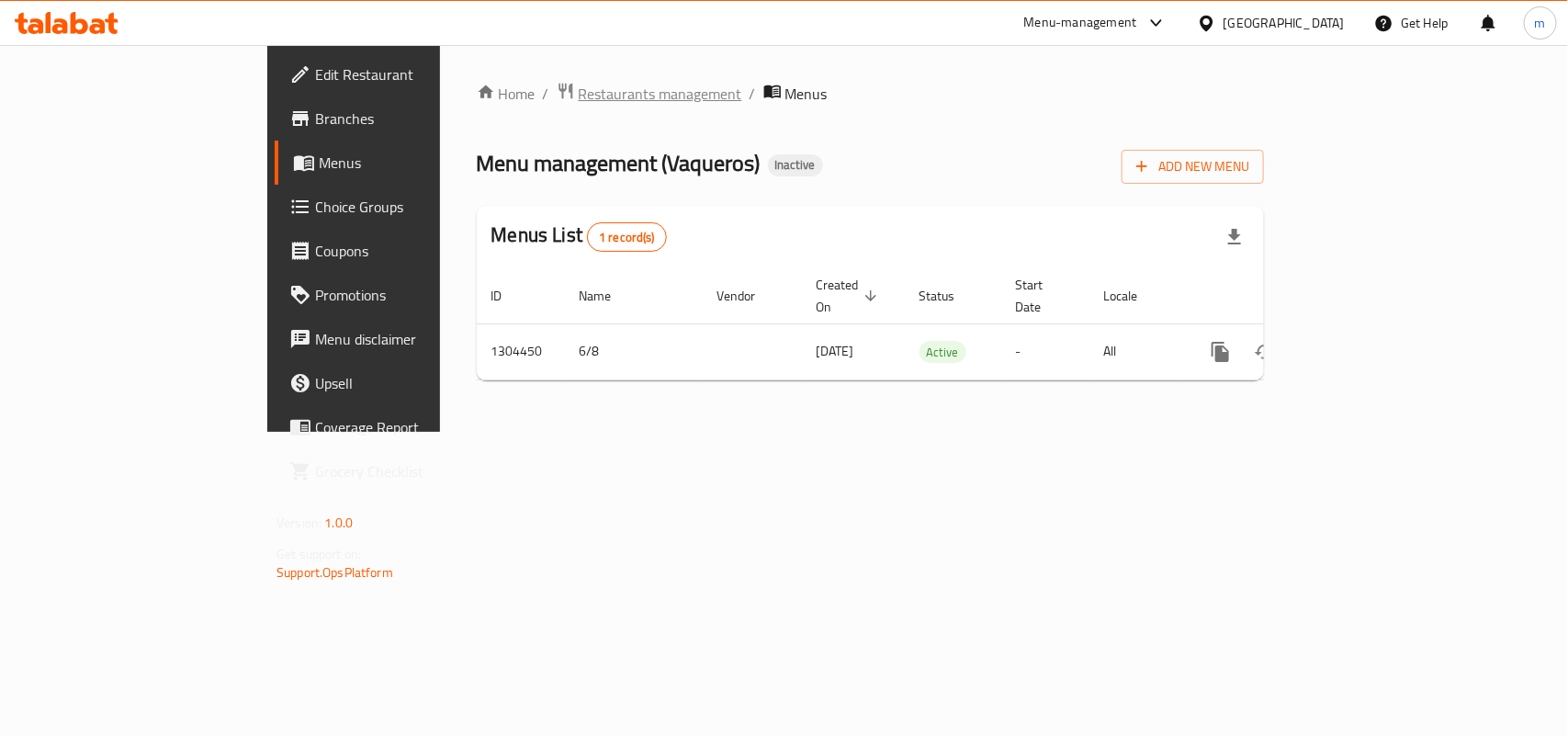
click at [579, 93] on span "Restaurants management" at bounding box center [661, 93] width 164 height 22
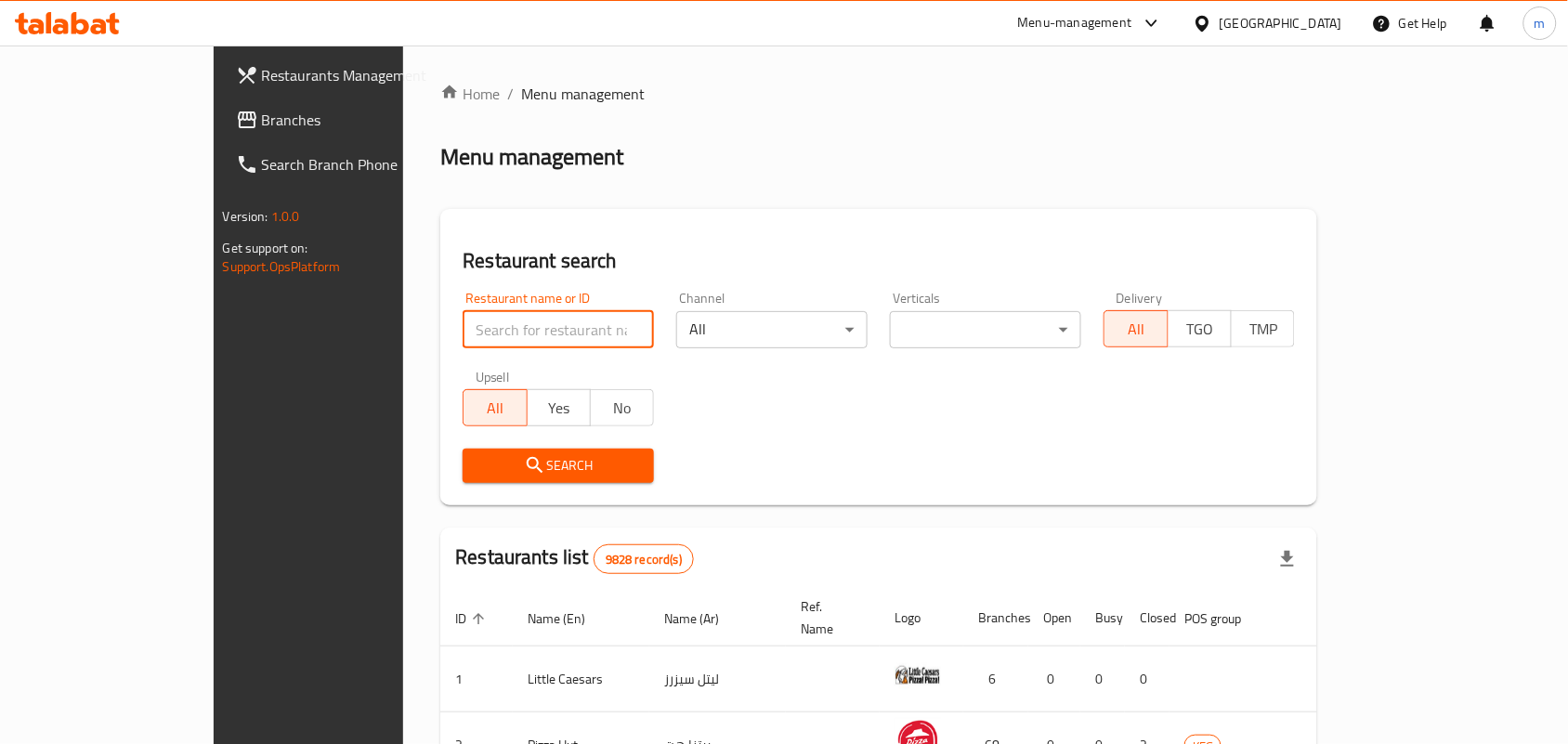
click at [463, 337] on input "search" at bounding box center [558, 330] width 191 height 37
paste input "703245"
type input "703245"
click button "Search" at bounding box center [558, 465] width 191 height 34
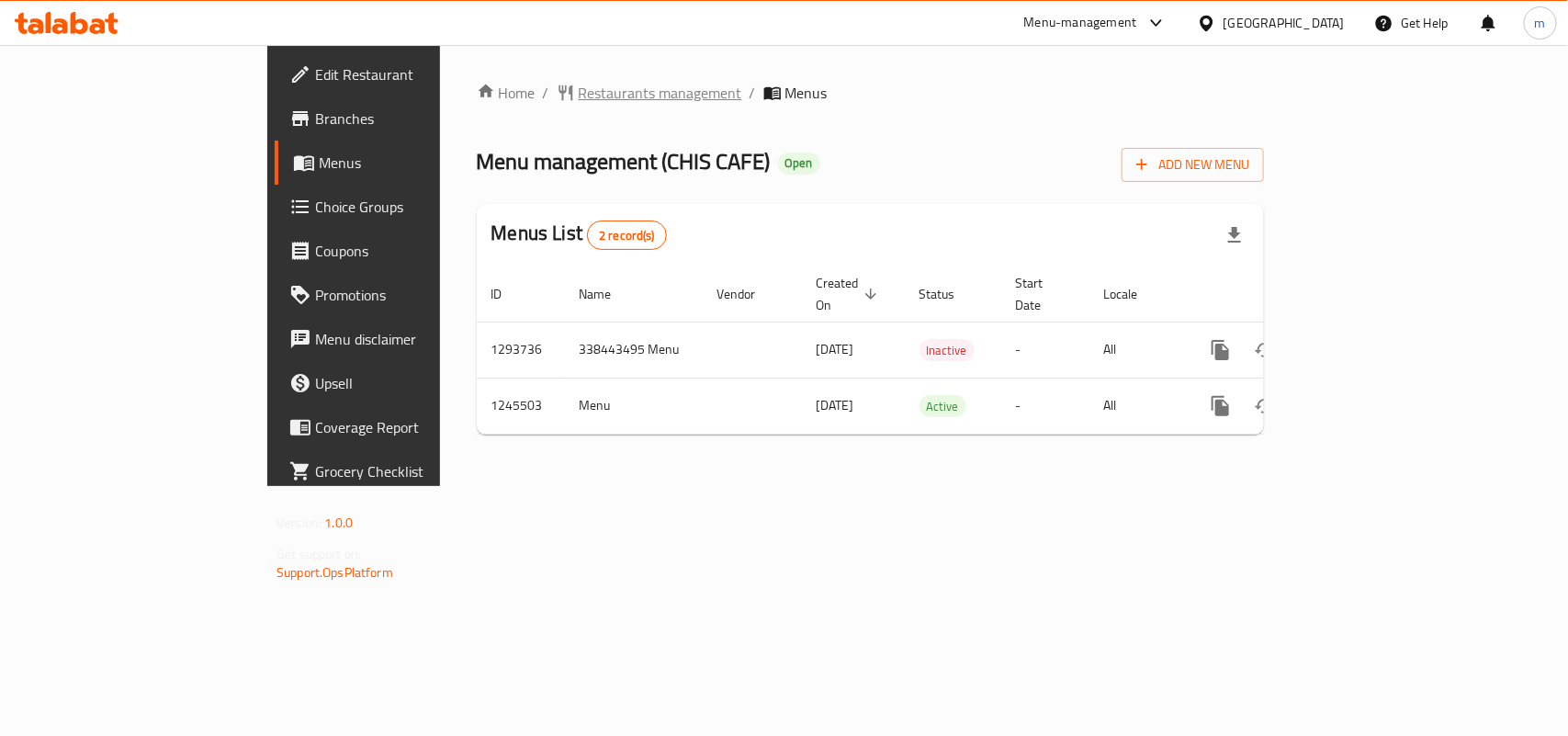
click at [579, 102] on span "Restaurants management" at bounding box center [661, 92] width 164 height 22
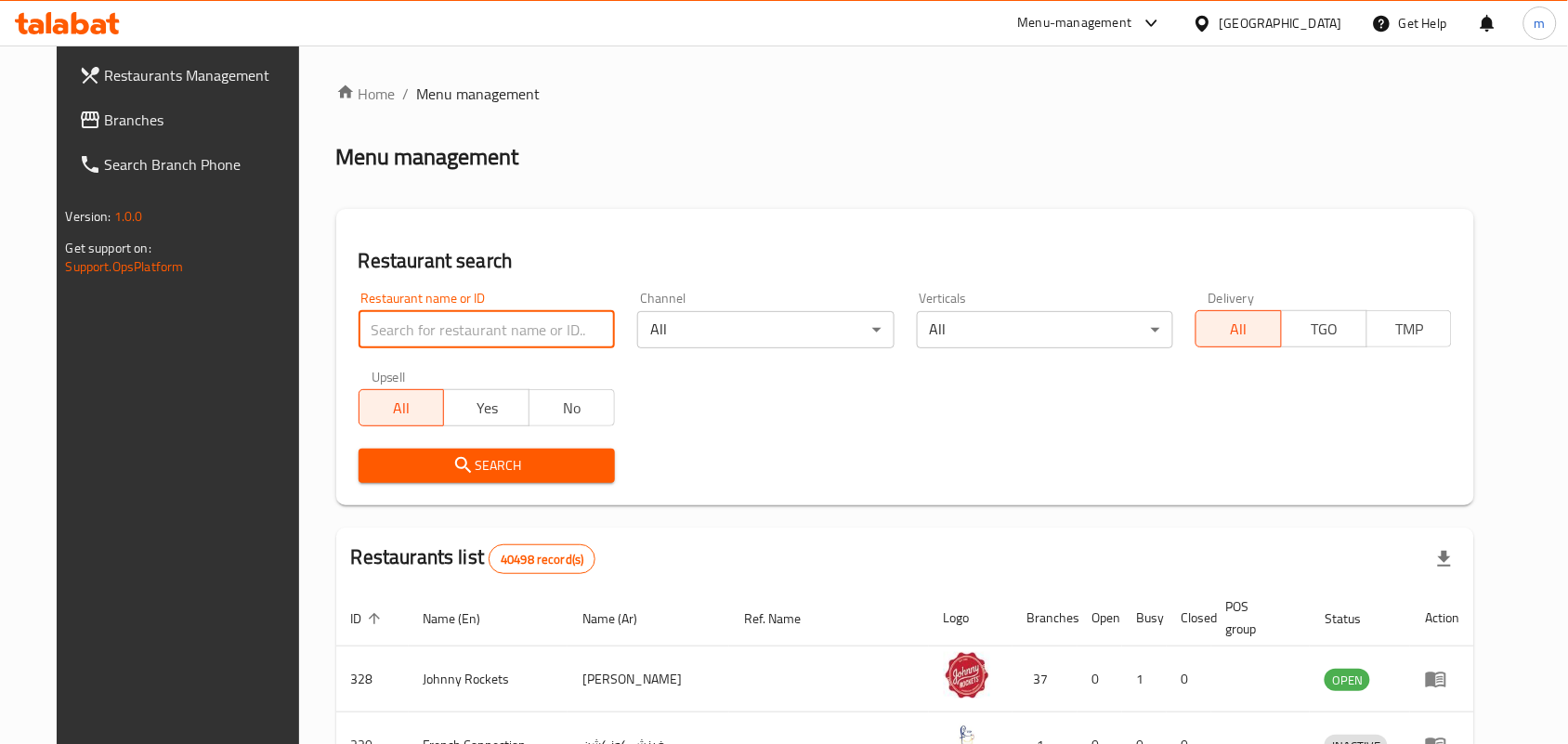
click at [508, 322] on input "search" at bounding box center [486, 330] width 256 height 37
paste input "682614"
type input "682614"
click button "Search" at bounding box center [486, 465] width 256 height 34
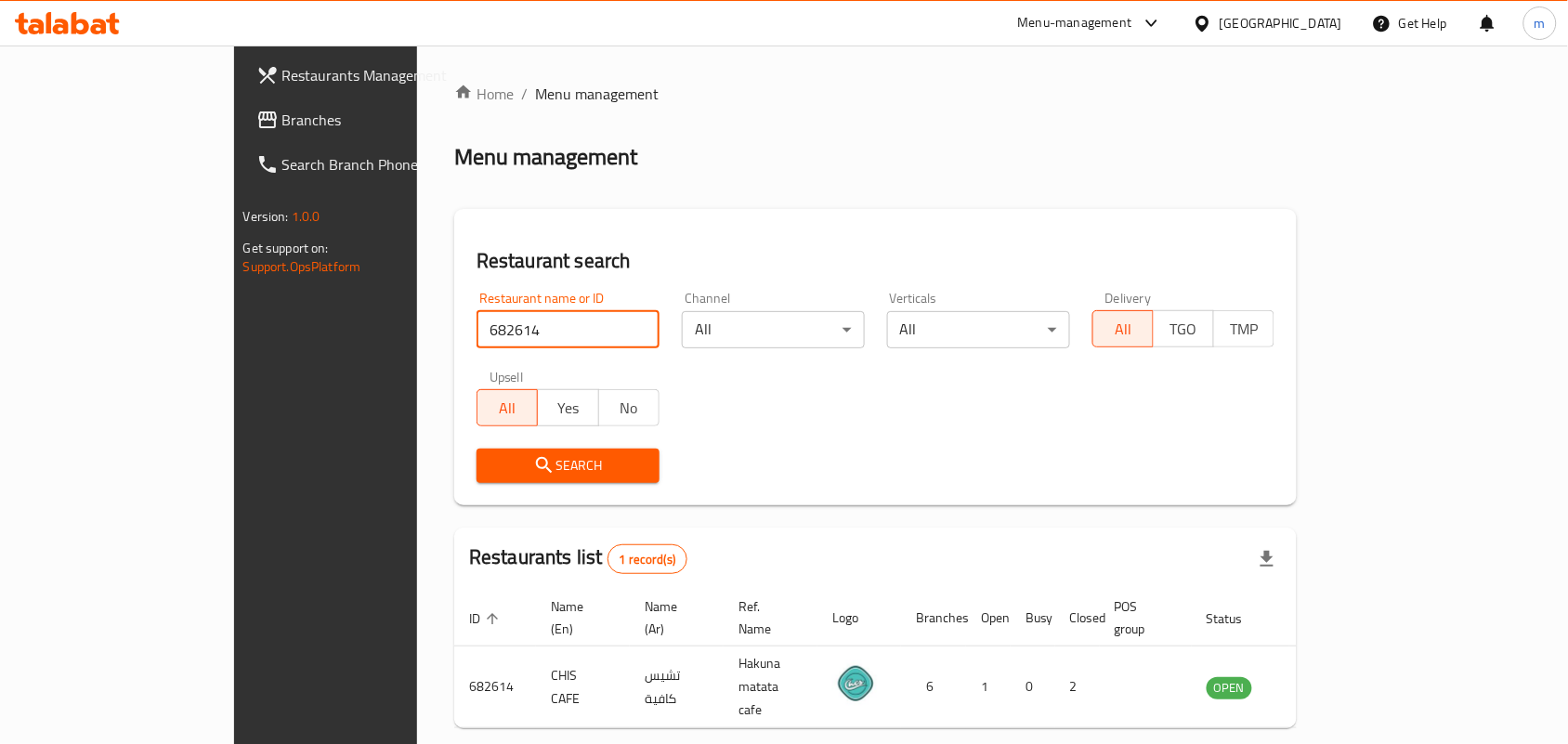
scroll to position [48, 0]
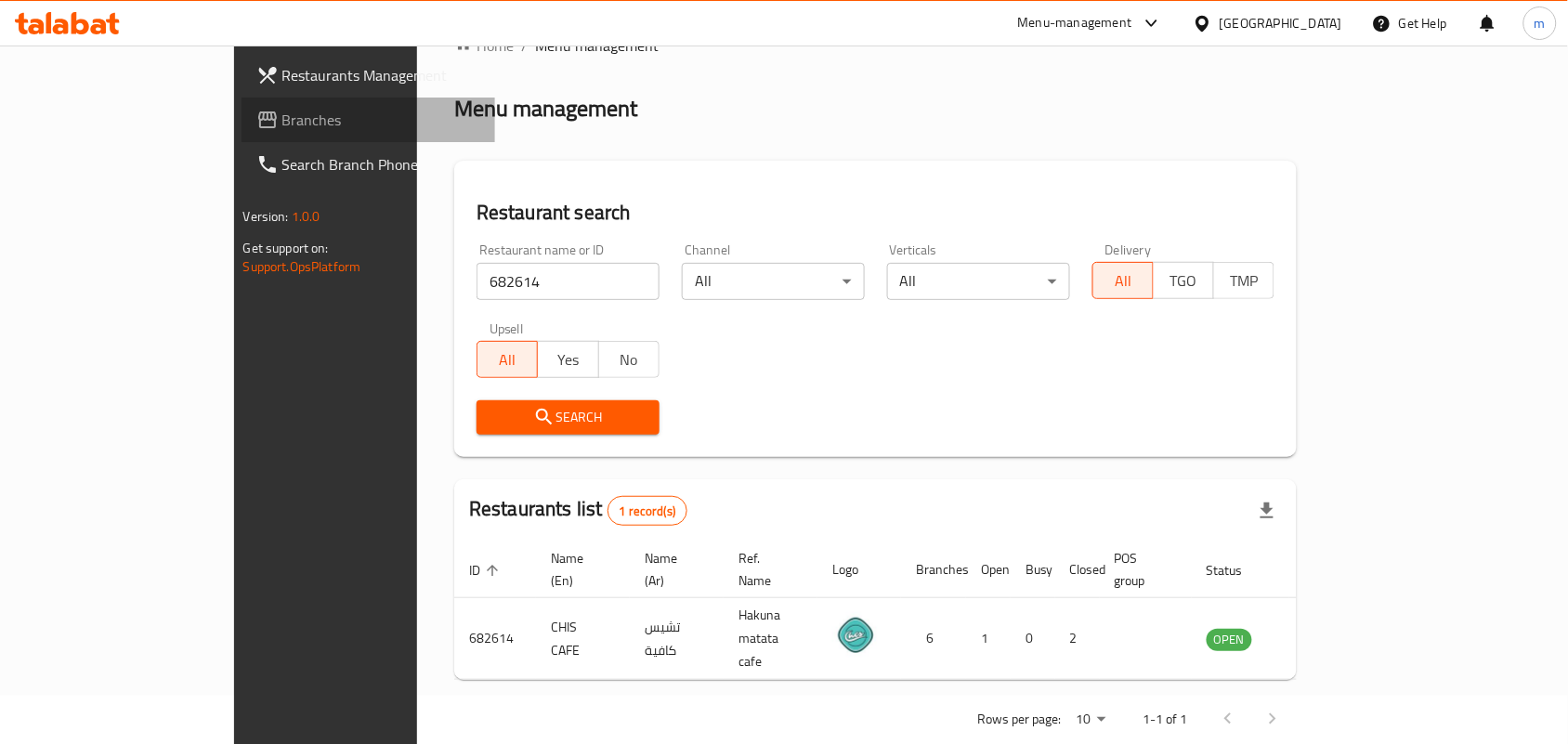
click at [282, 125] on span "Branches" at bounding box center [382, 119] width 199 height 23
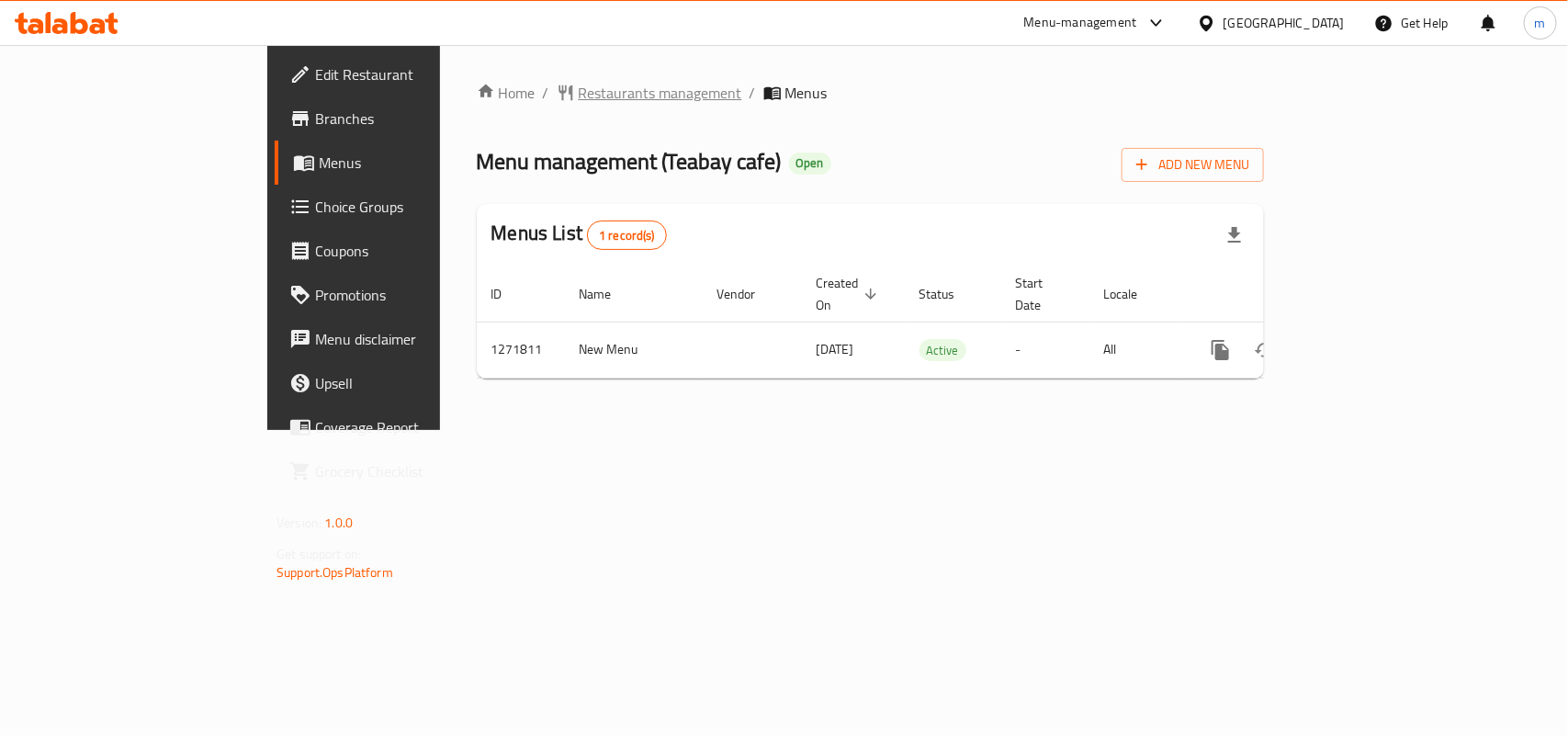
click at [579, 103] on span "Restaurants management" at bounding box center [661, 92] width 164 height 22
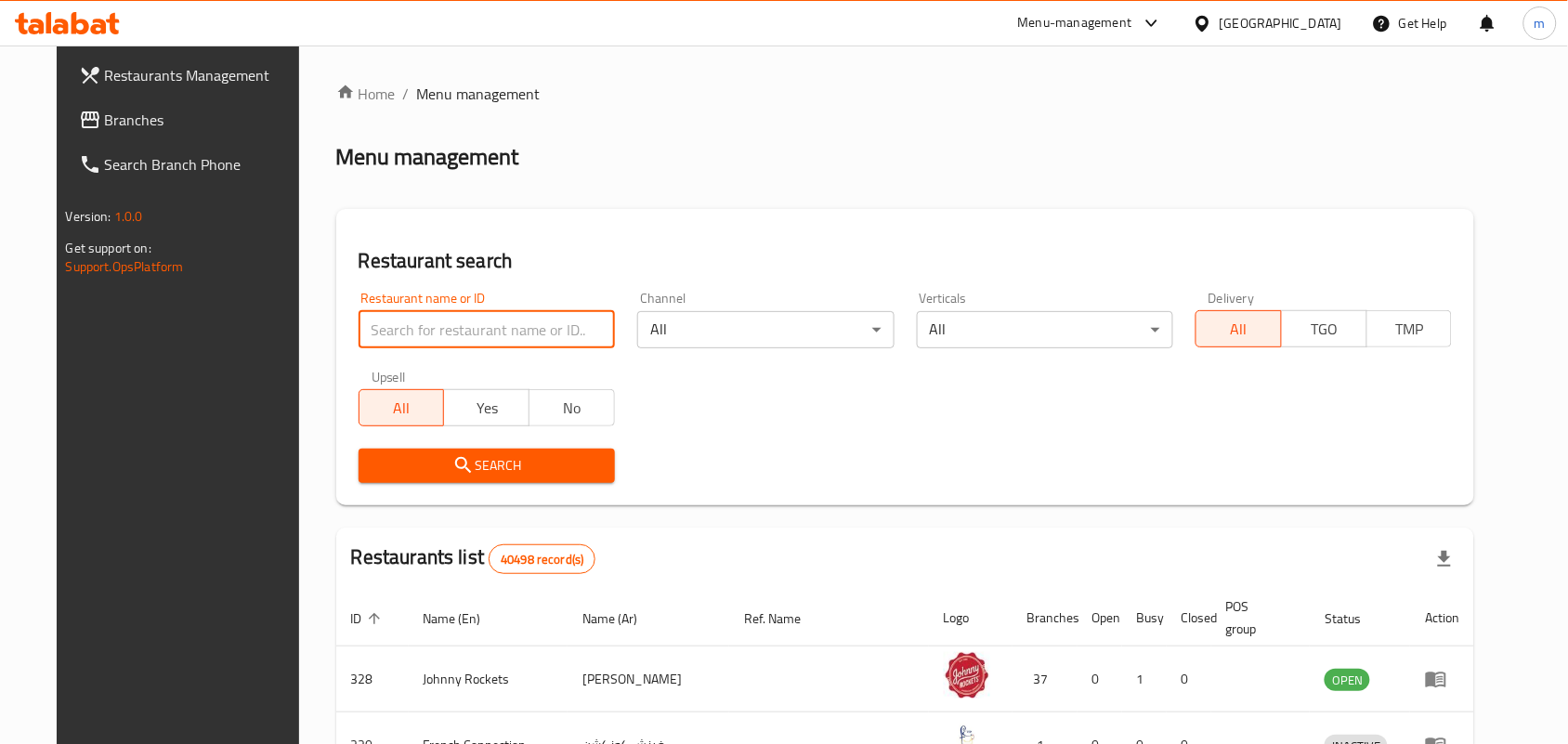
click at [451, 332] on input "search" at bounding box center [486, 330] width 256 height 37
paste input "689863"
type input "689863"
click button "Search" at bounding box center [486, 465] width 256 height 34
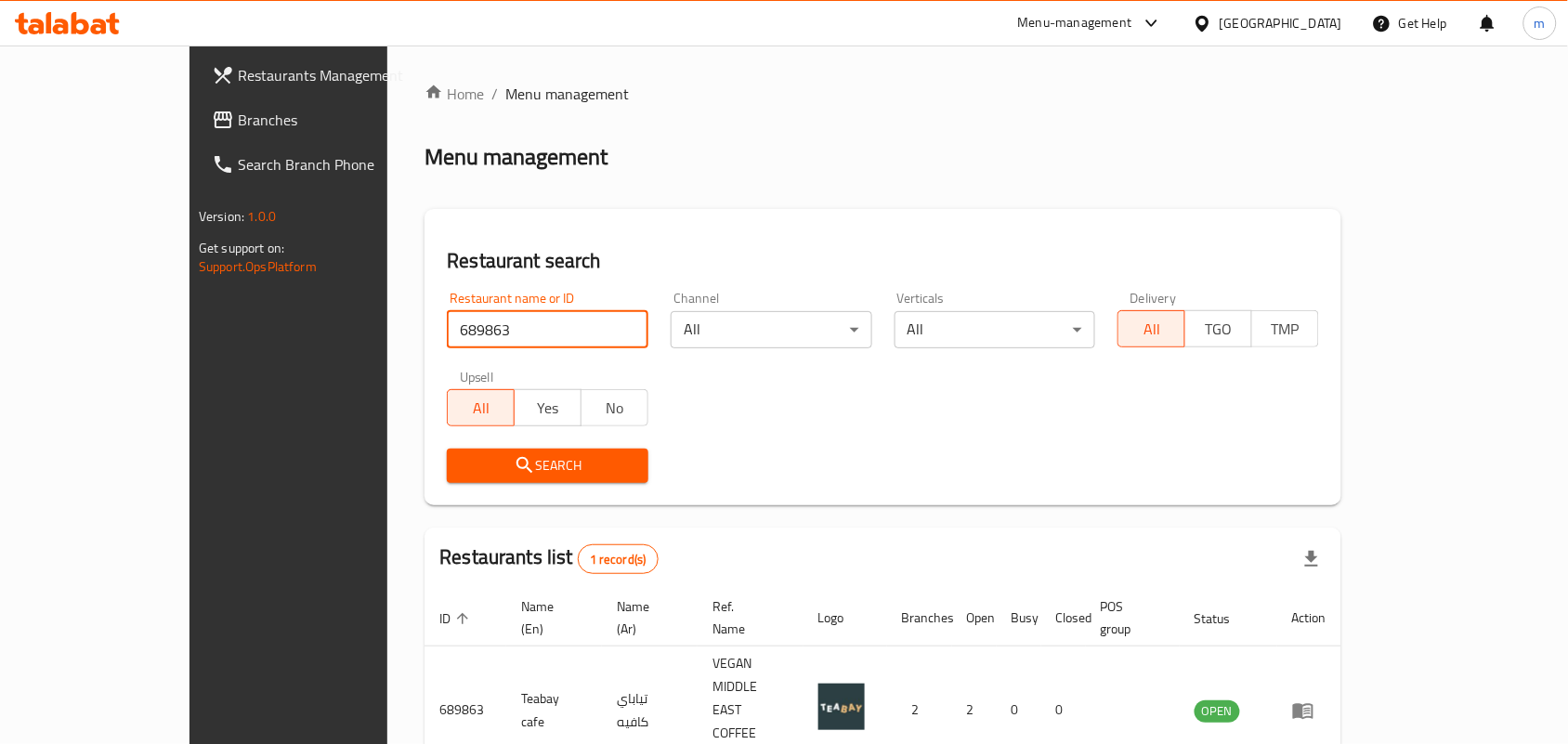
scroll to position [48, 0]
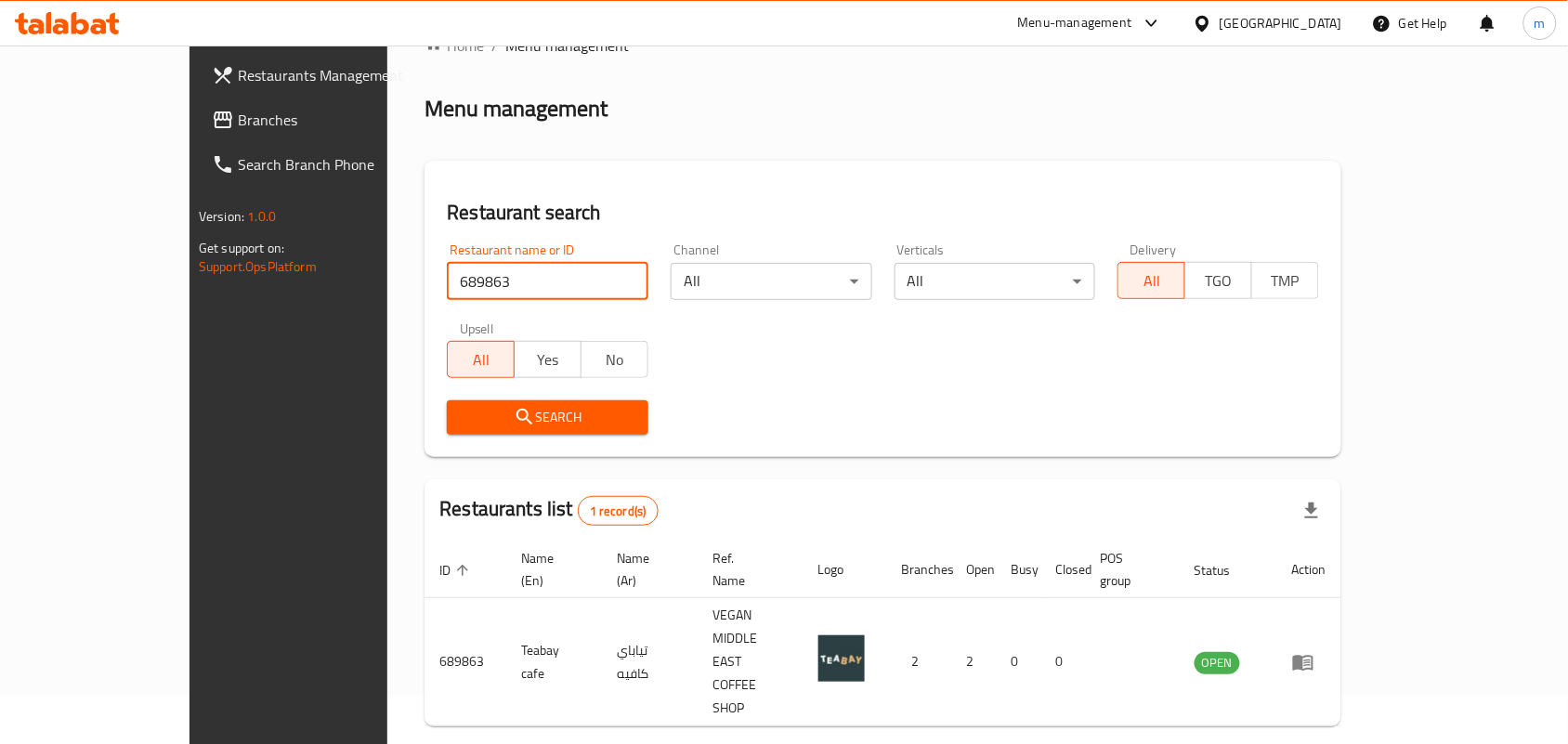
click at [238, 117] on span "Branches" at bounding box center [338, 119] width 199 height 23
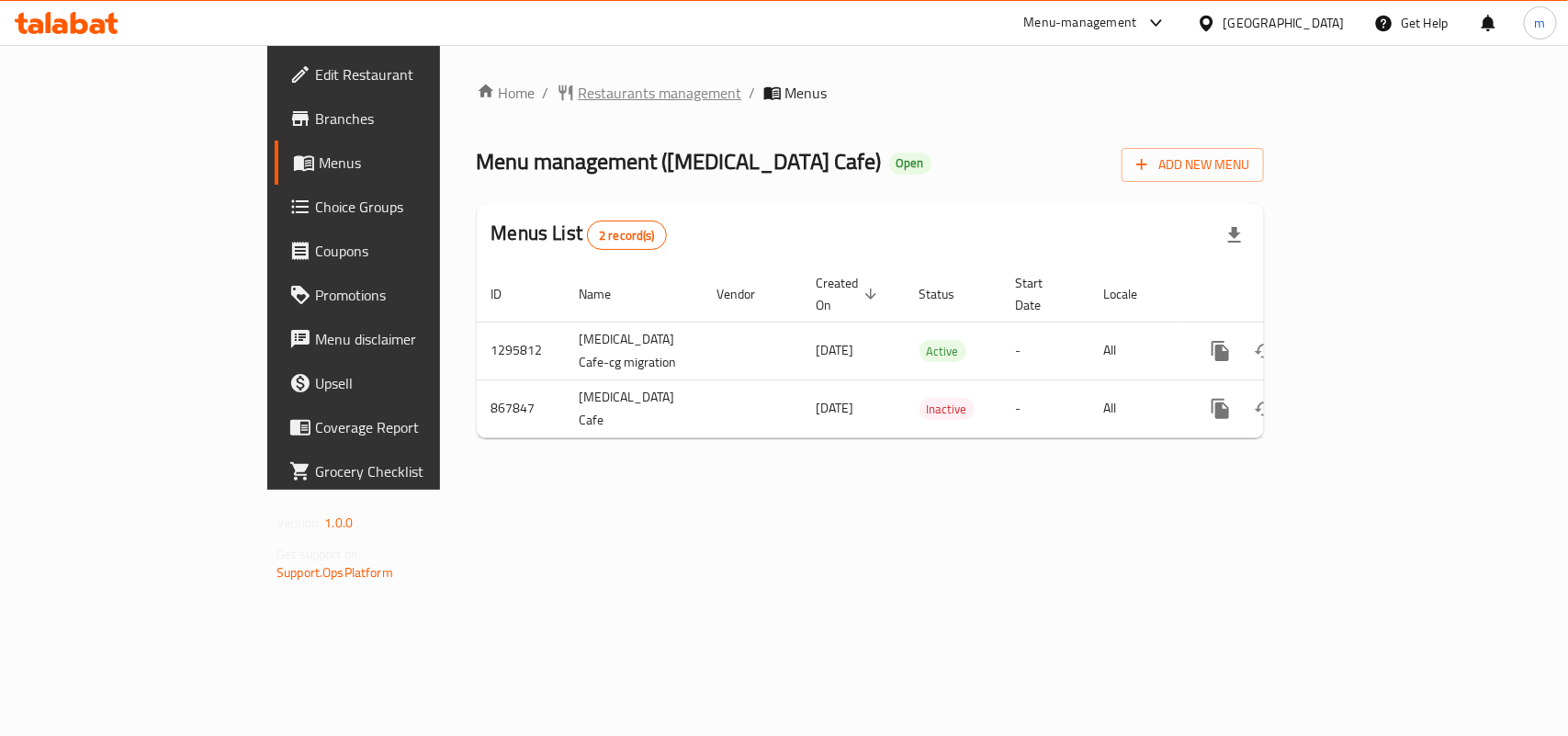
click at [579, 92] on span "Restaurants management" at bounding box center [661, 92] width 164 height 22
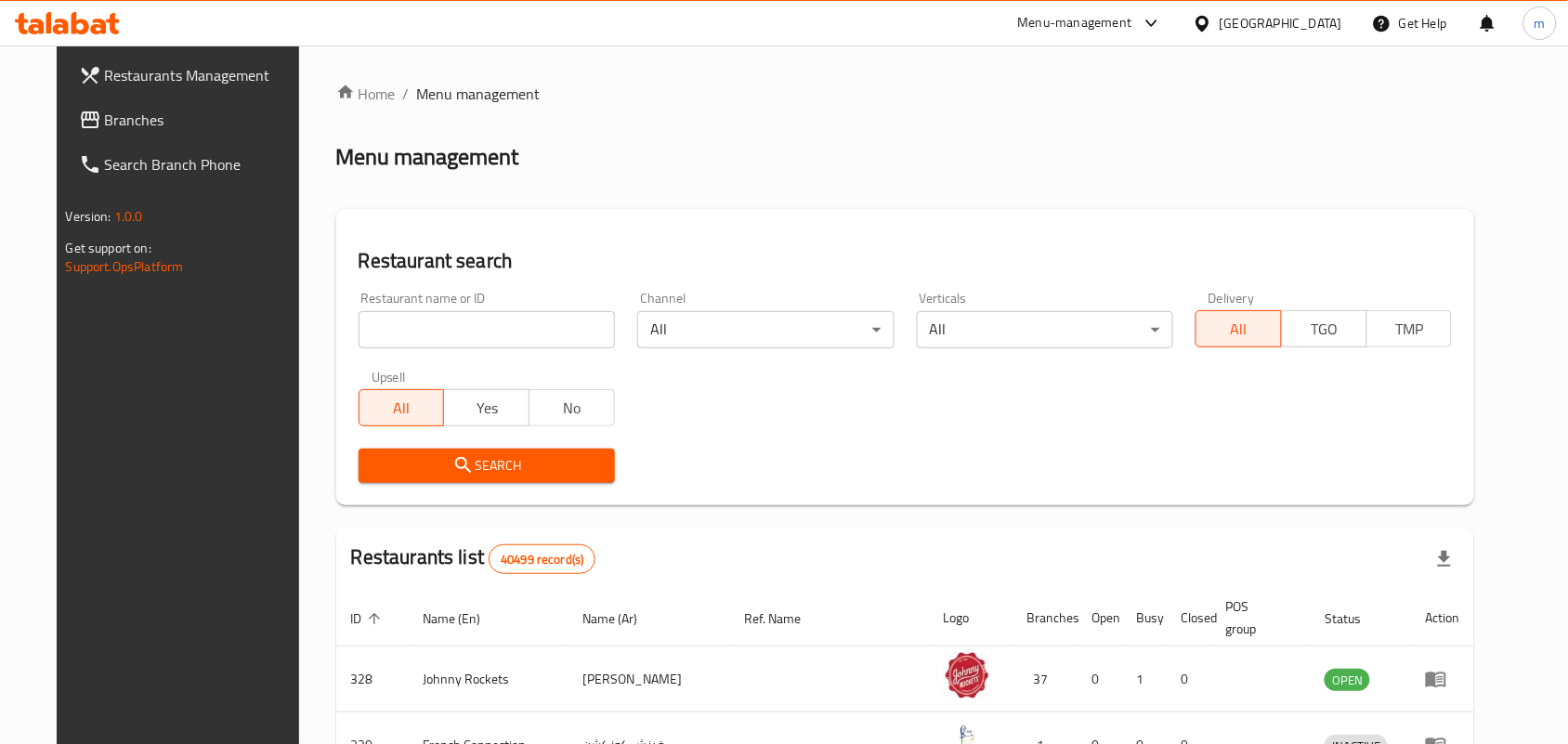
click at [504, 331] on input "search" at bounding box center [486, 330] width 256 height 37
paste input "656247"
type input "656247"
click button "Search" at bounding box center [486, 465] width 256 height 34
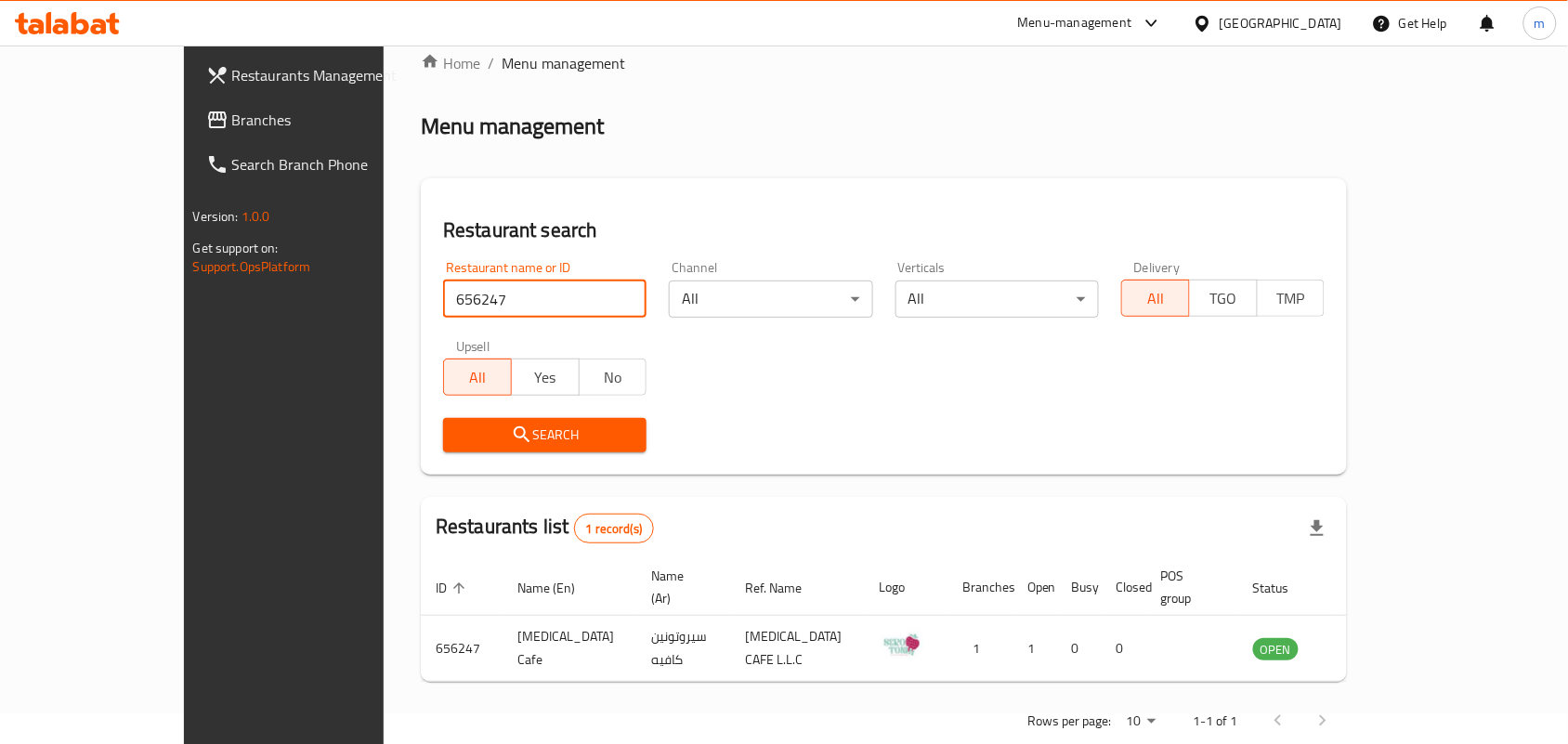
scroll to position [48, 0]
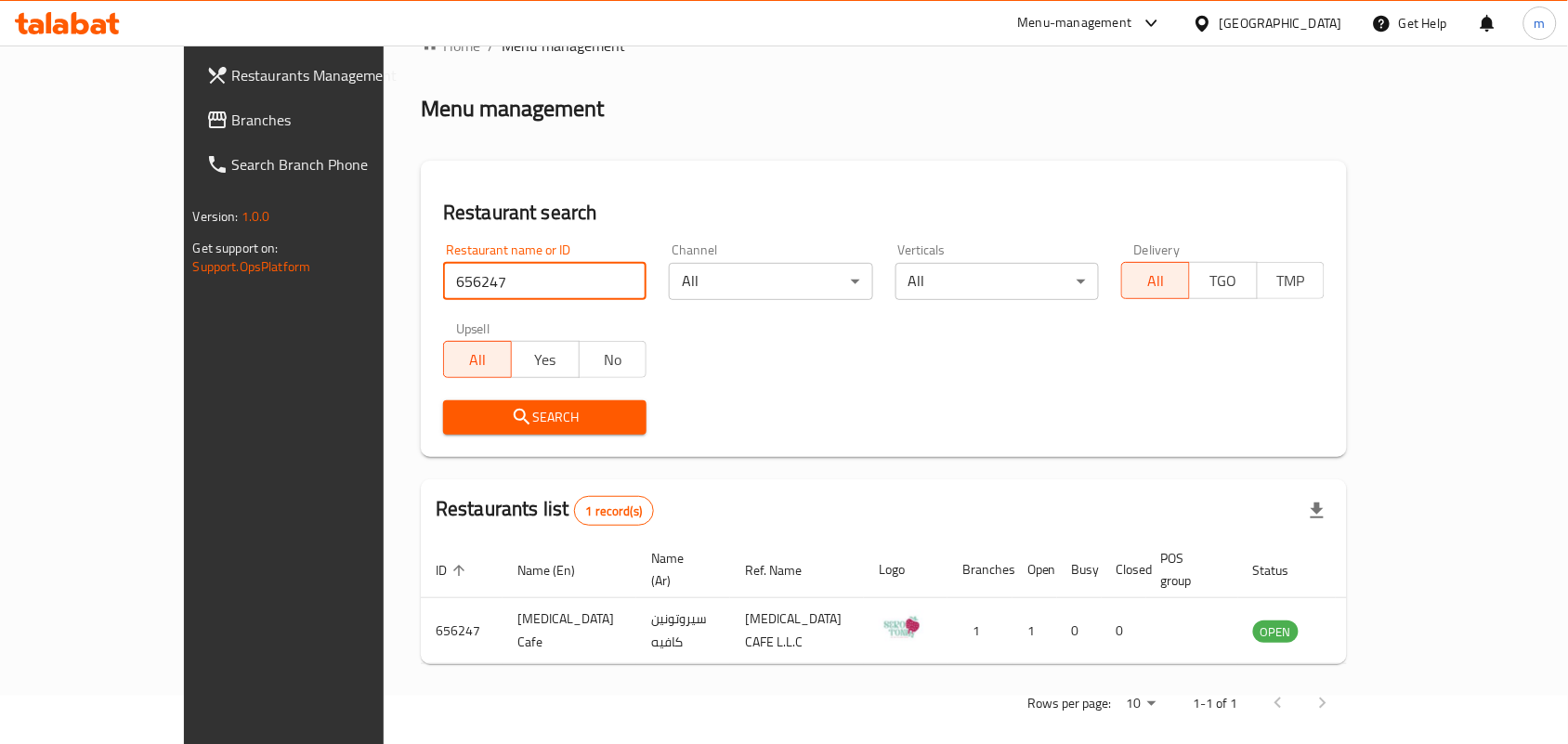
click at [232, 130] on span "Branches" at bounding box center [332, 119] width 199 height 23
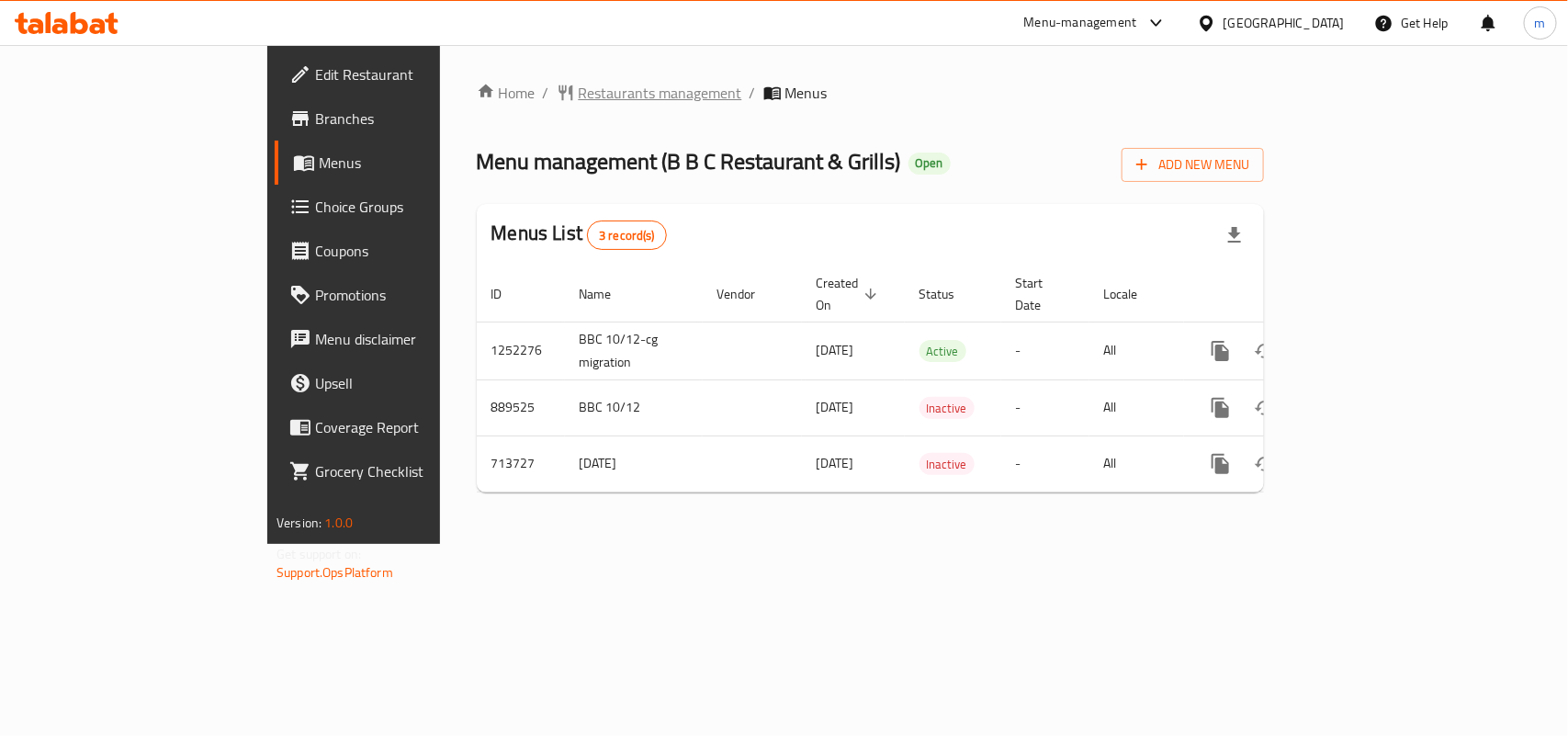
click at [579, 83] on span "Restaurants management" at bounding box center [661, 92] width 164 height 22
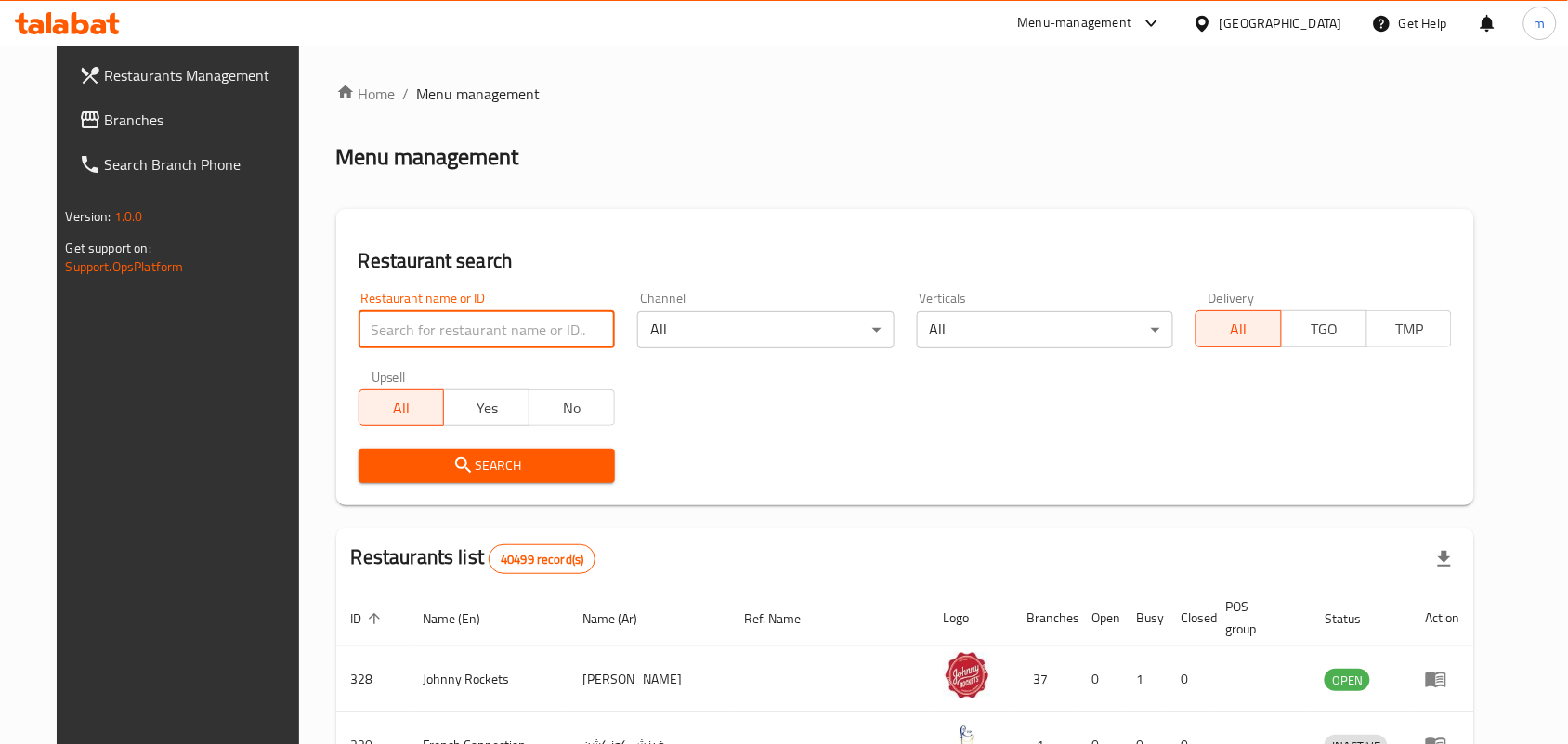
click at [502, 335] on input "search" at bounding box center [486, 330] width 256 height 37
paste input "645275"
type input "645275"
click button "Search" at bounding box center [486, 465] width 256 height 34
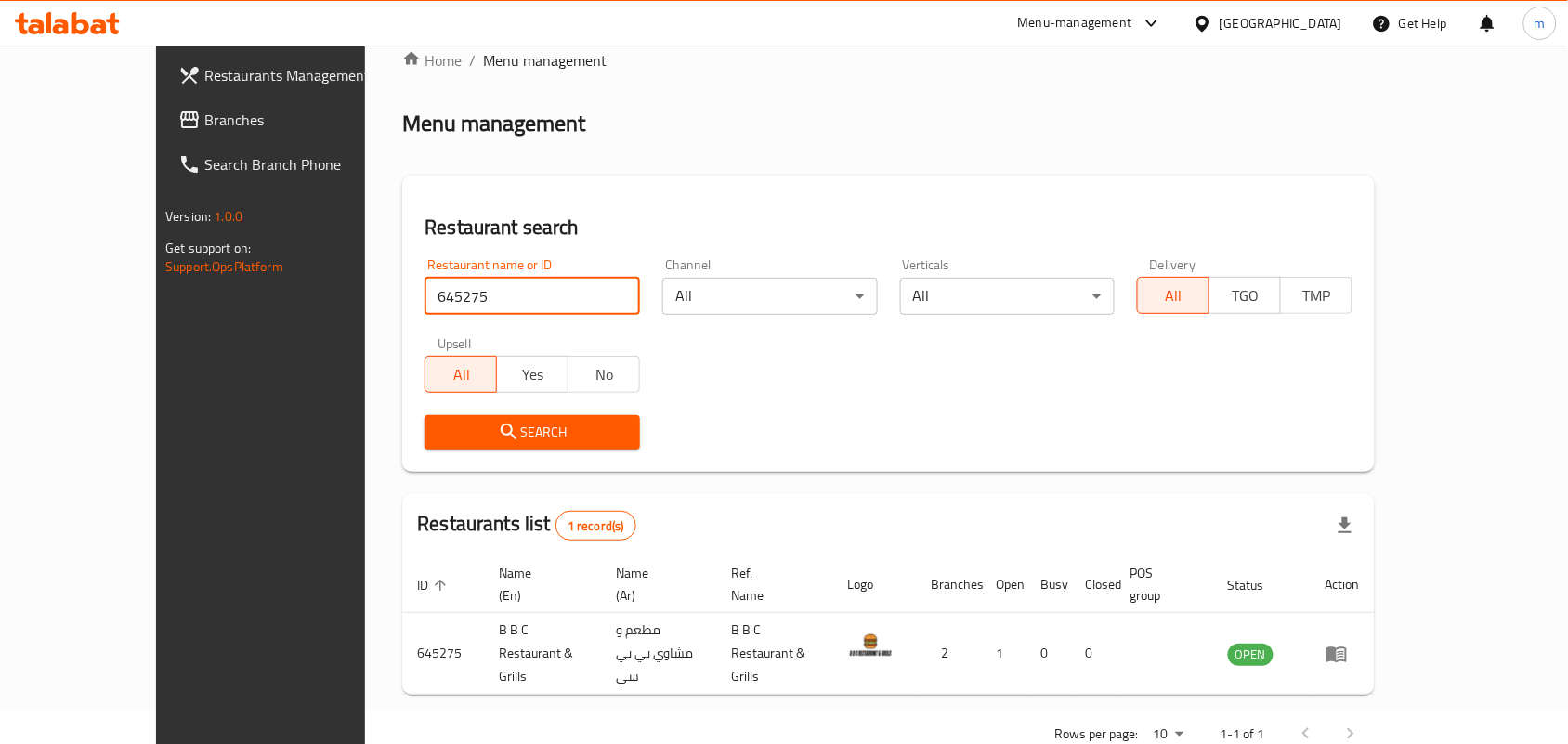
scroll to position [48, 0]
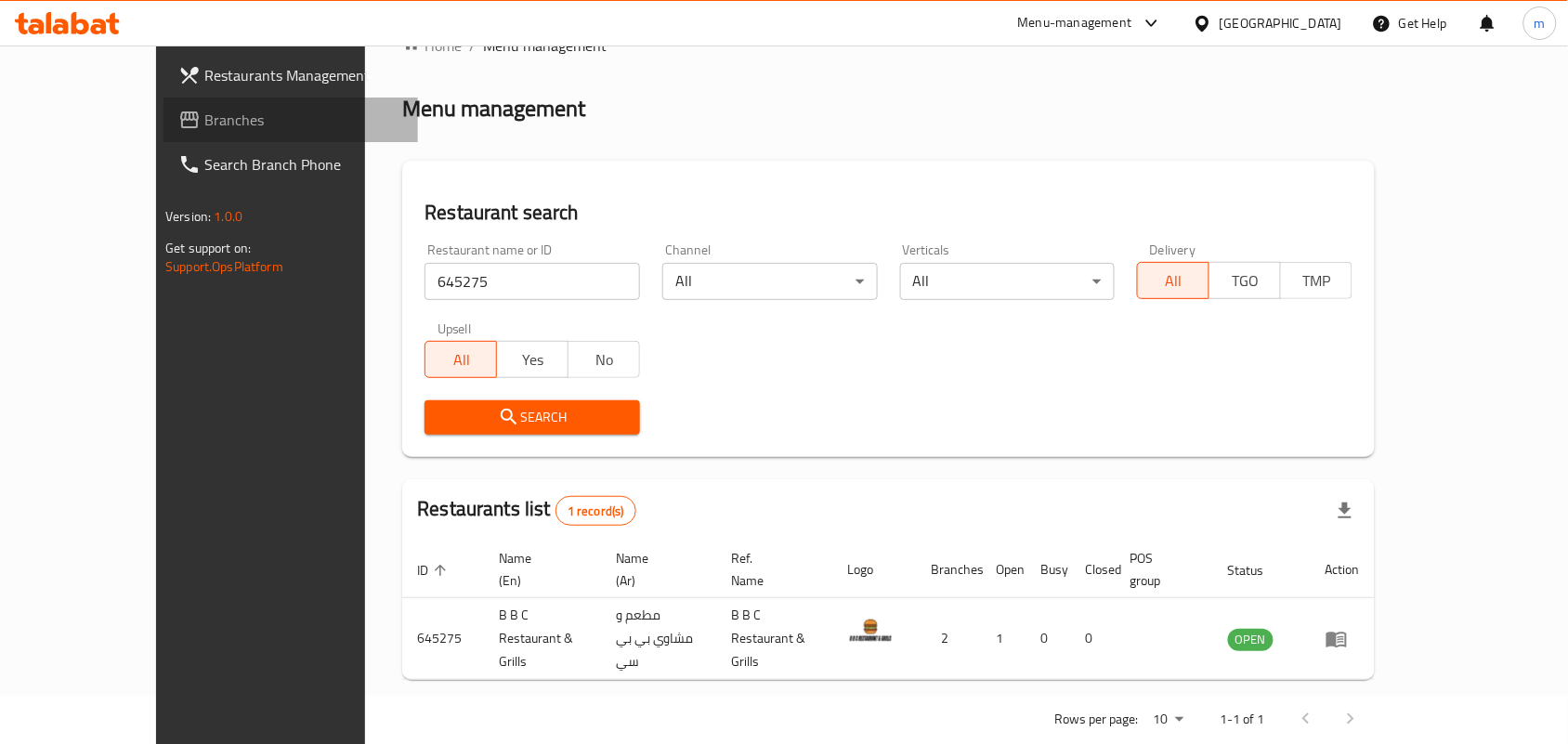
click at [205, 125] on span "Branches" at bounding box center [304, 119] width 199 height 23
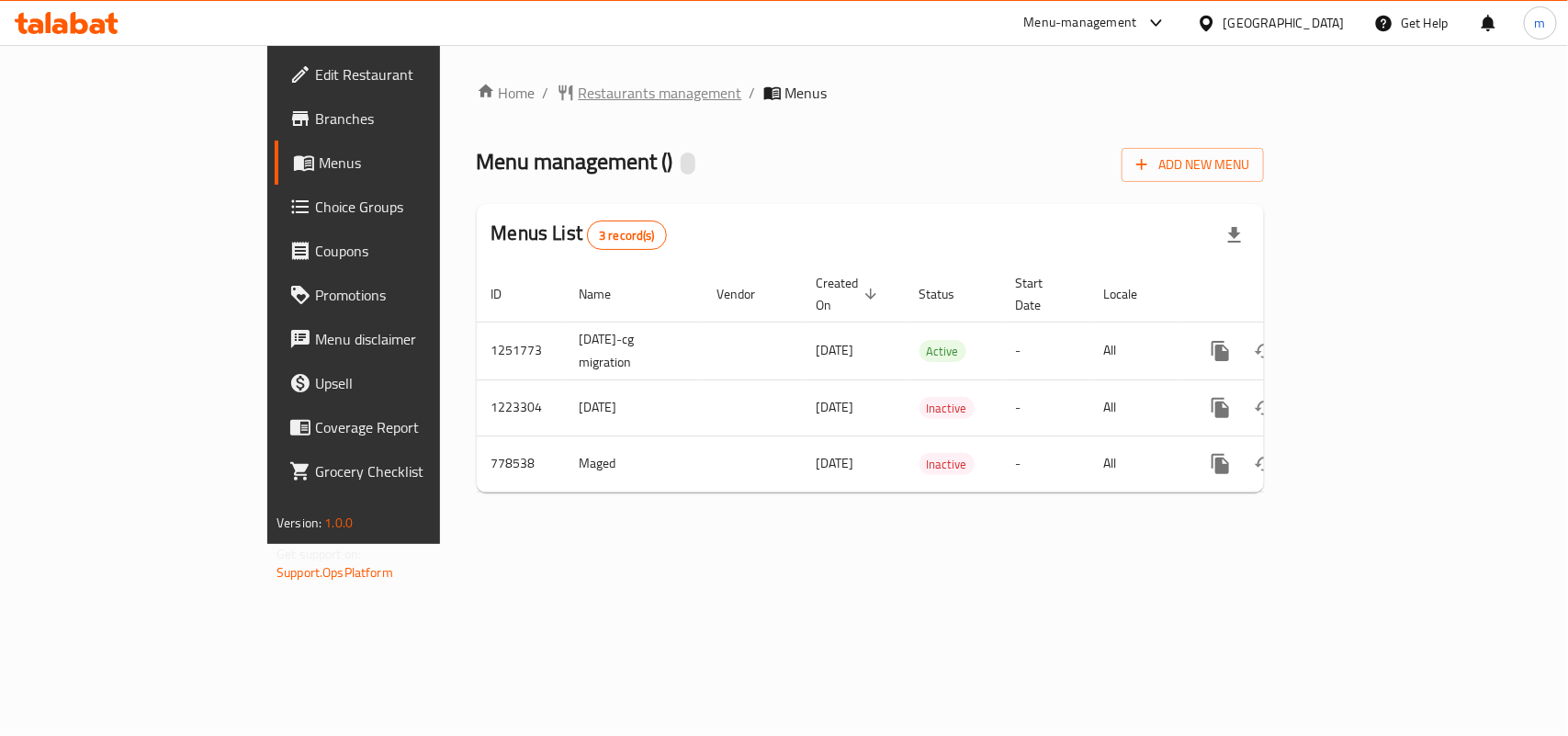
click at [579, 92] on span "Restaurants management" at bounding box center [661, 92] width 164 height 22
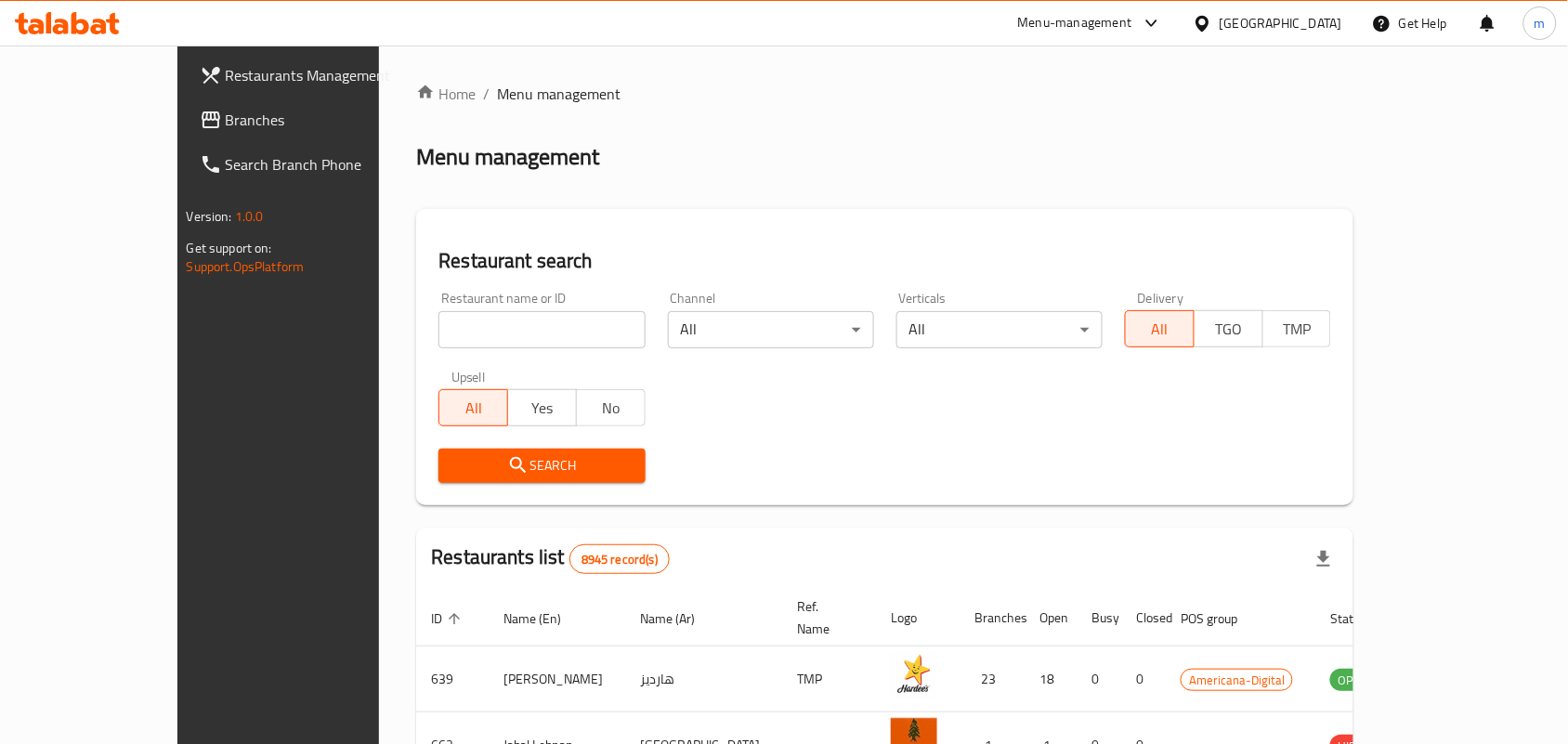
click at [461, 335] on div at bounding box center [784, 372] width 1568 height 744
click at [461, 335] on input "search" at bounding box center [541, 330] width 207 height 37
paste input "652480"
type input "652480"
click button "Search" at bounding box center [541, 465] width 207 height 34
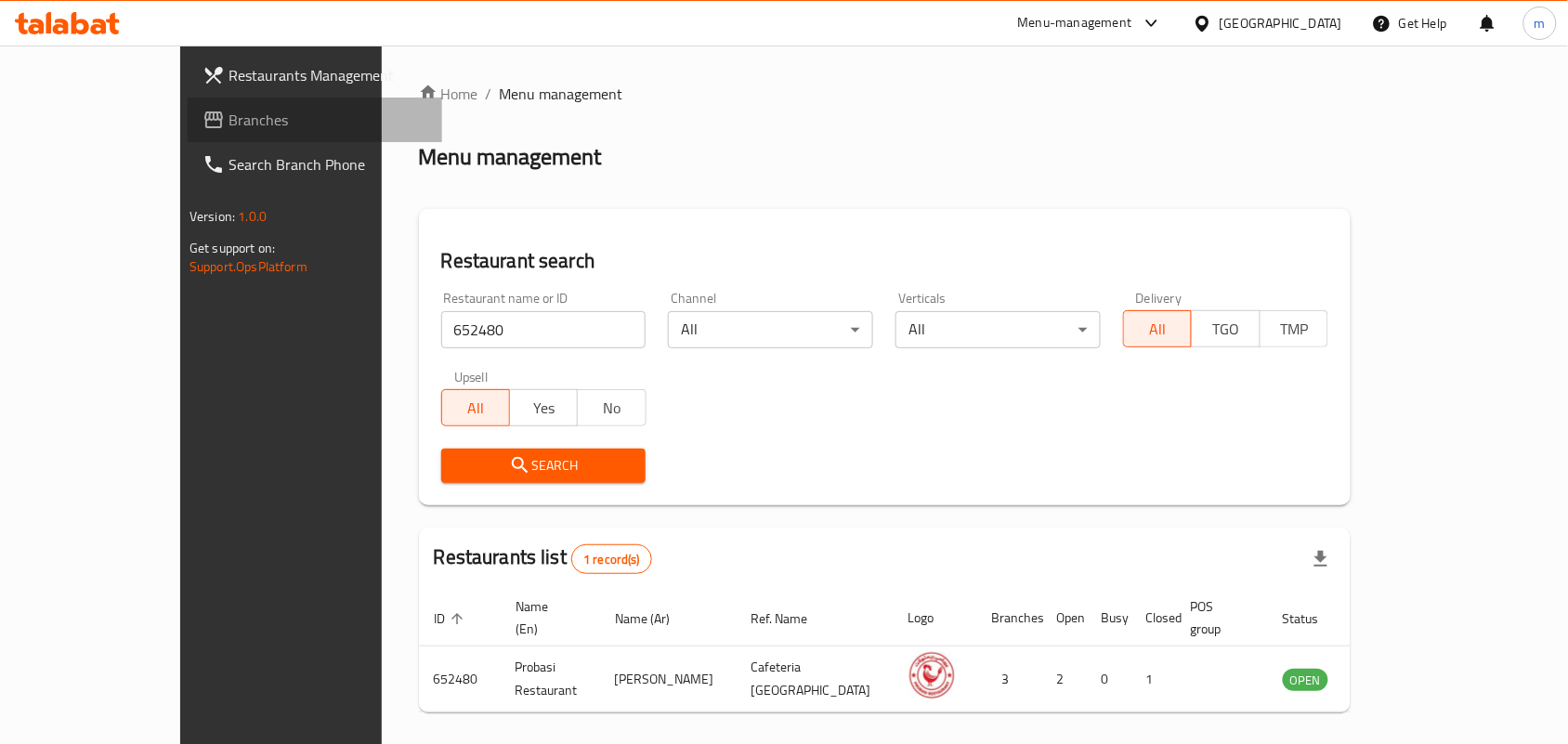
click at [228, 117] on span "Branches" at bounding box center [328, 119] width 199 height 23
